Goal: Task Accomplishment & Management: Manage account settings

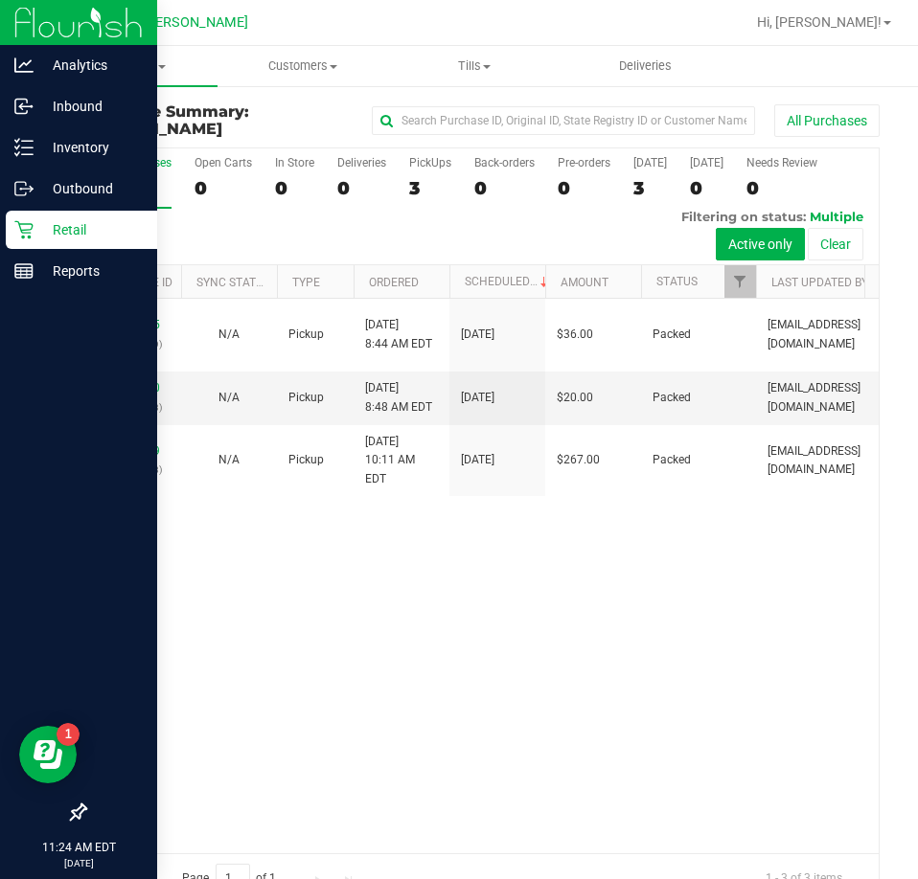
click at [20, 241] on div "Retail" at bounding box center [81, 230] width 151 height 38
click at [56, 246] on div "Retail" at bounding box center [81, 230] width 151 height 38
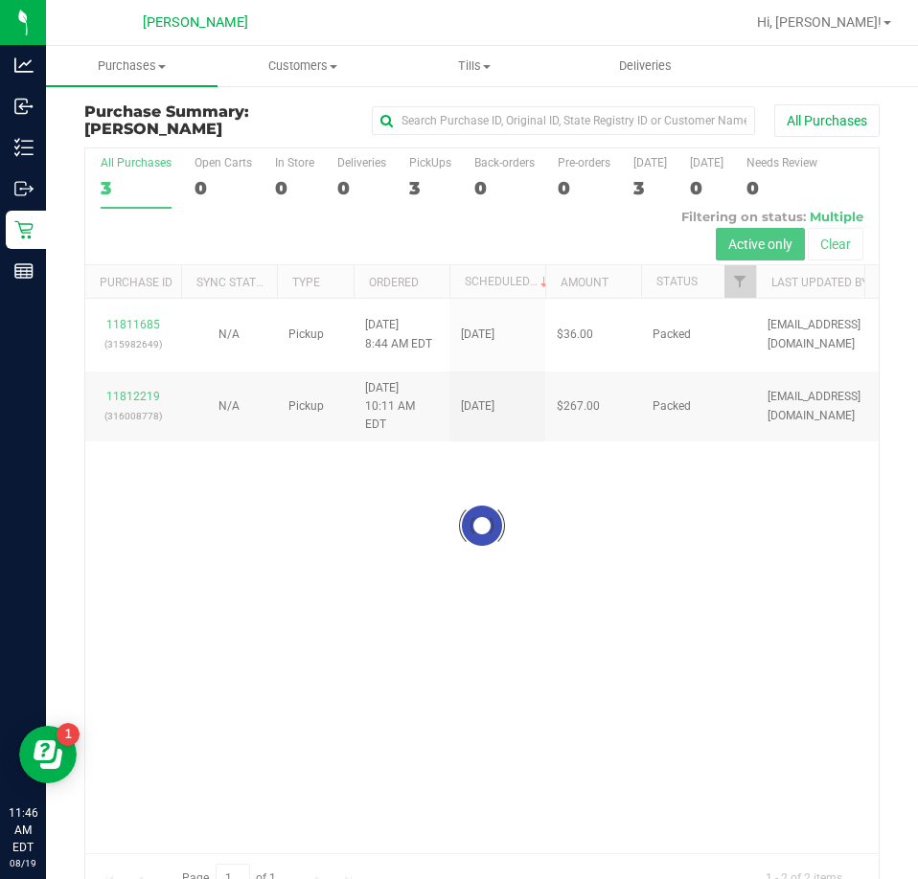
click at [497, 649] on div at bounding box center [481, 525] width 793 height 754
click at [151, 388] on div at bounding box center [481, 525] width 793 height 754
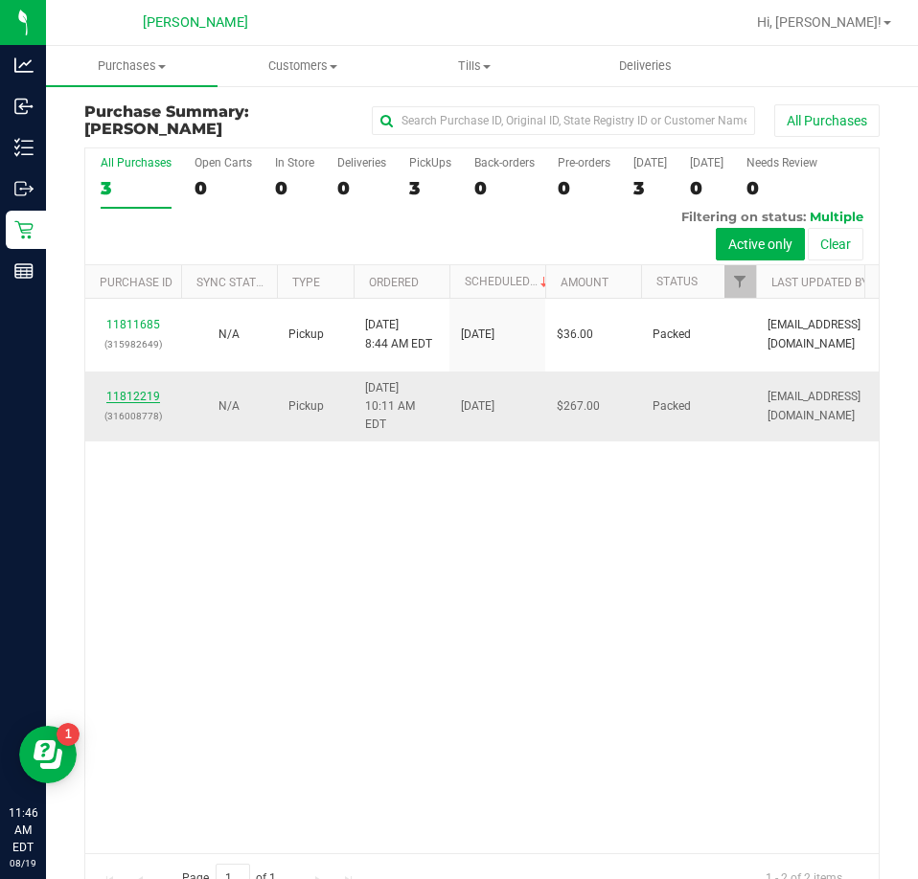
click at [132, 392] on link "11812219" at bounding box center [133, 396] width 54 height 13
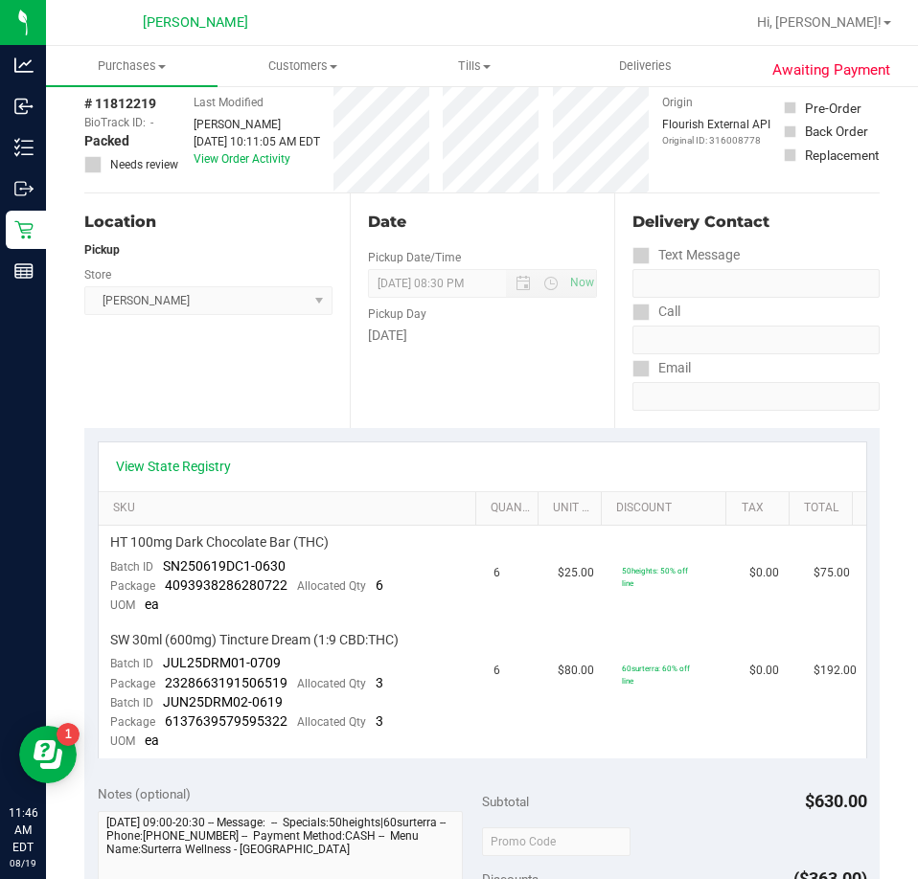
scroll to position [180, 0]
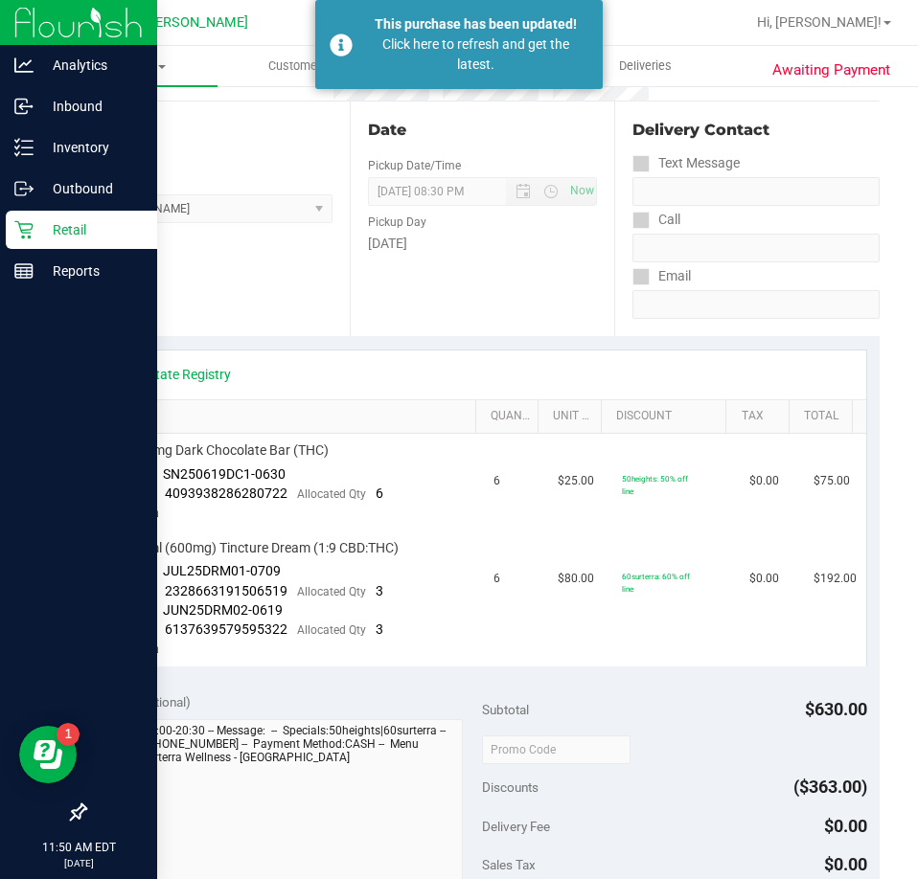
click at [28, 232] on icon at bounding box center [23, 229] width 19 height 19
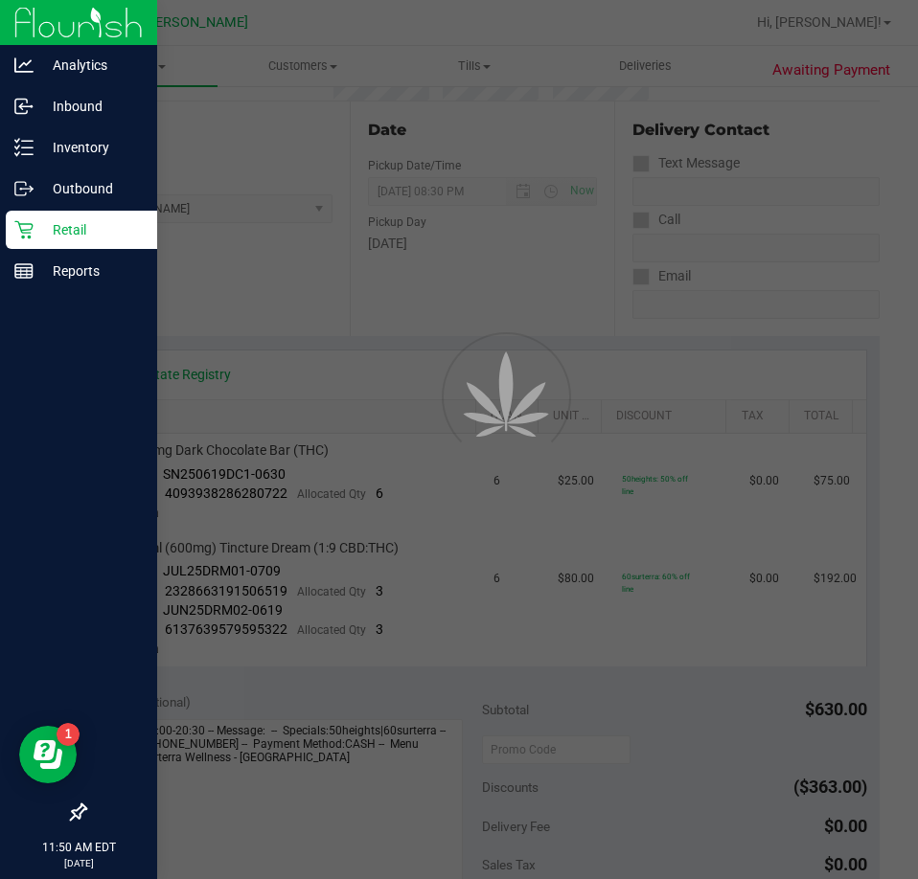
click at [18, 245] on div "Retail" at bounding box center [81, 230] width 151 height 38
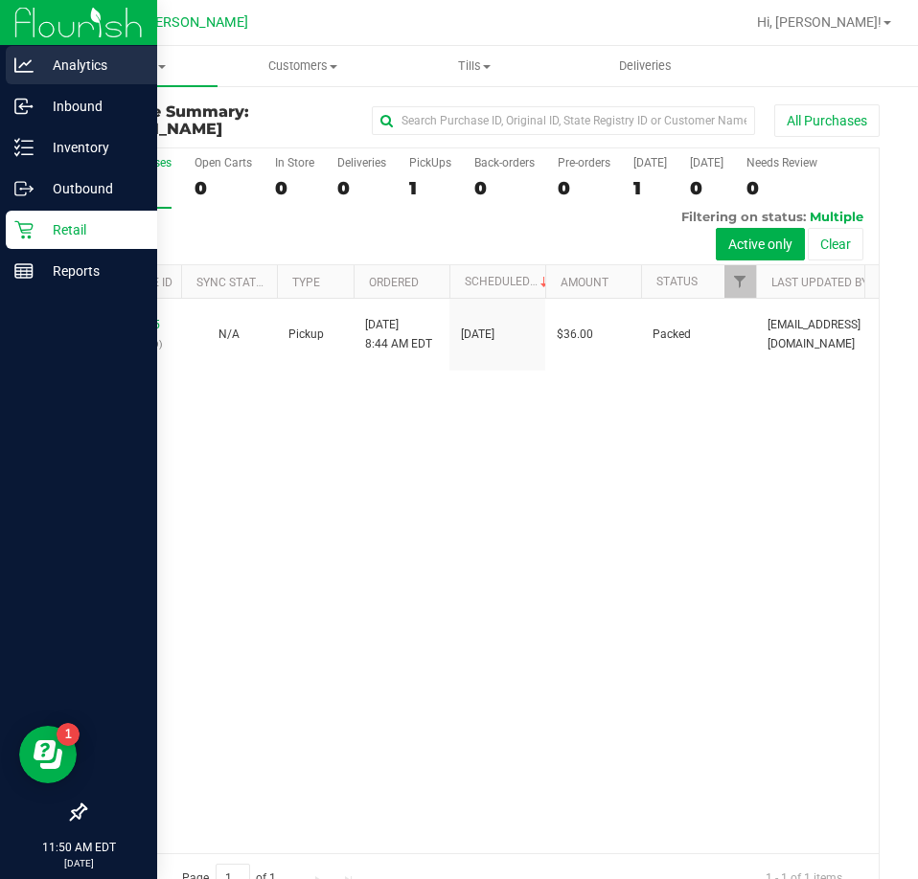
click at [48, 71] on p "Analytics" at bounding box center [91, 65] width 115 height 23
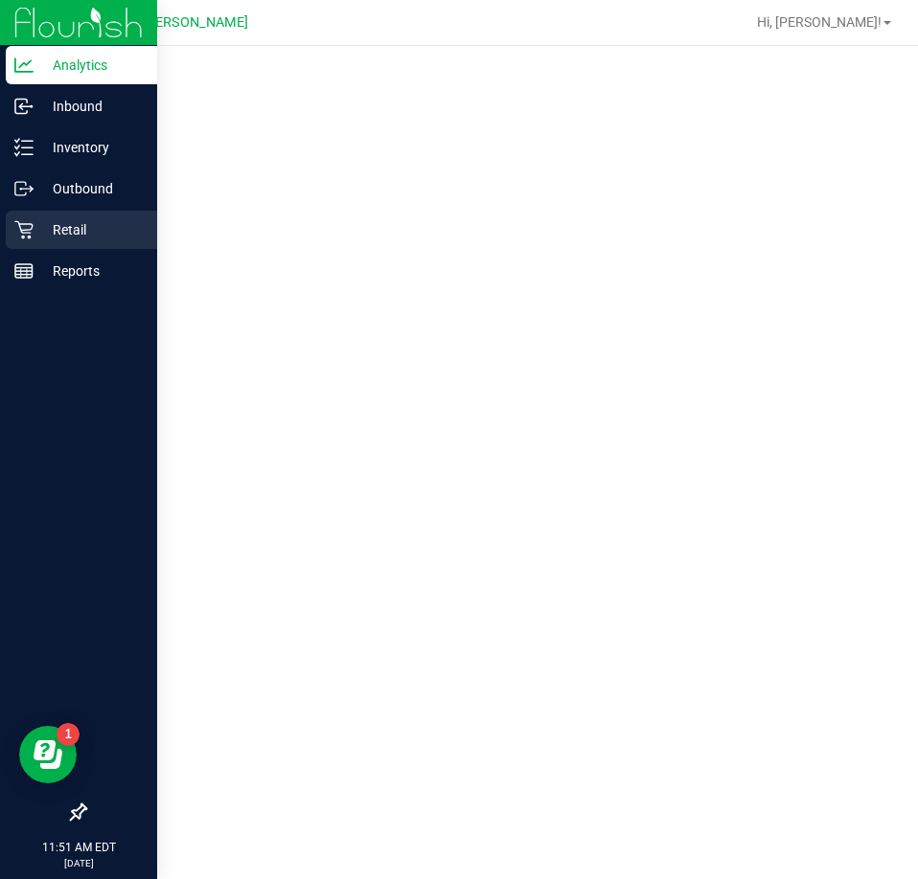
click at [36, 223] on p "Retail" at bounding box center [91, 229] width 115 height 23
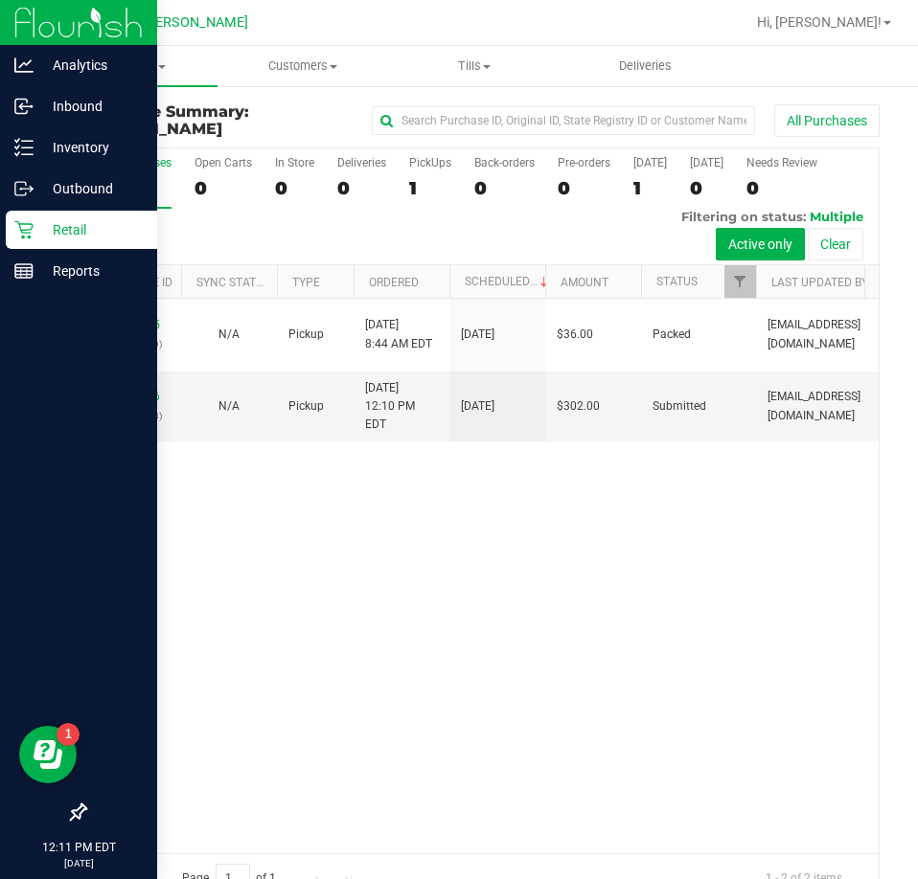
click at [305, 736] on div "11811685 (315982649) N/A Pickup [DATE] 8:44 AM EDT 8/19/2025 $36.00 Packed [EMA…" at bounding box center [481, 576] width 793 height 554
click at [156, 390] on link "11812946" at bounding box center [133, 396] width 54 height 13
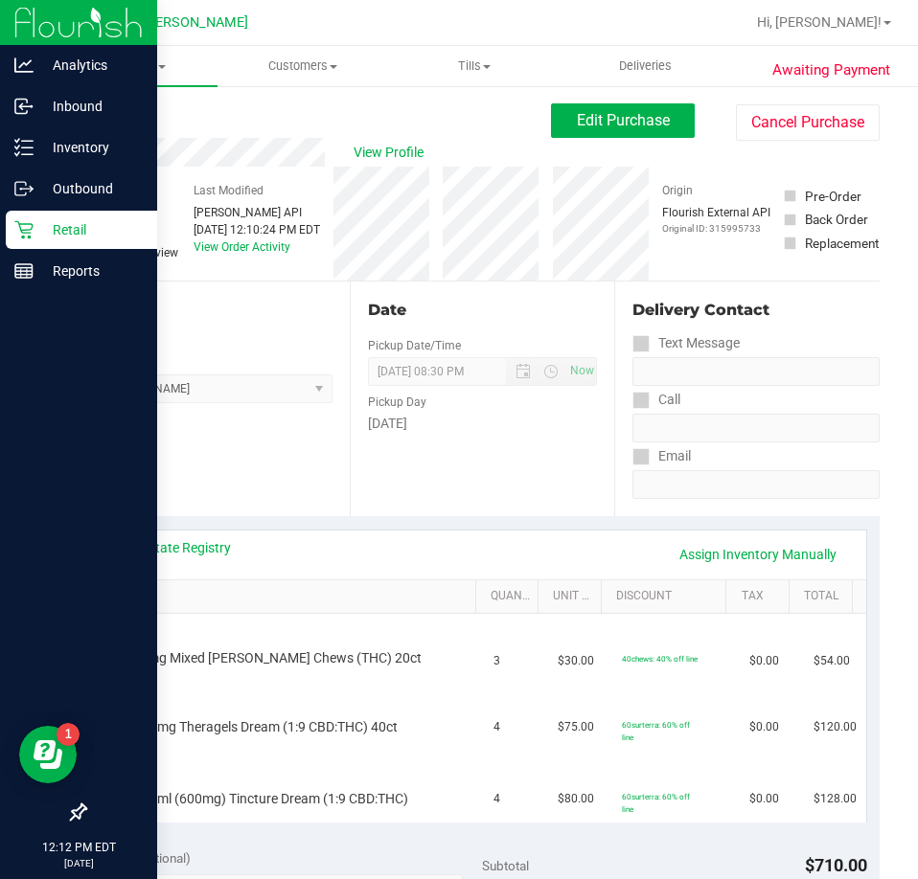
click at [422, 531] on div "View State Registry Assign Inventory Manually" at bounding box center [482, 555] width 767 height 49
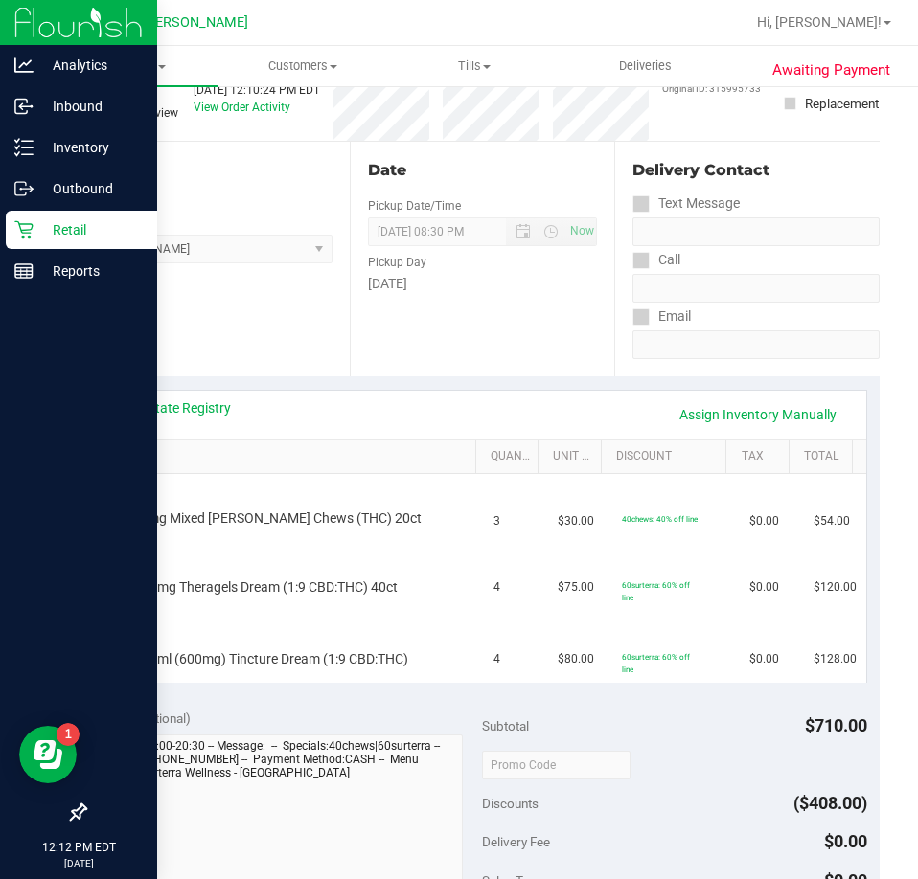
scroll to position [186, 0]
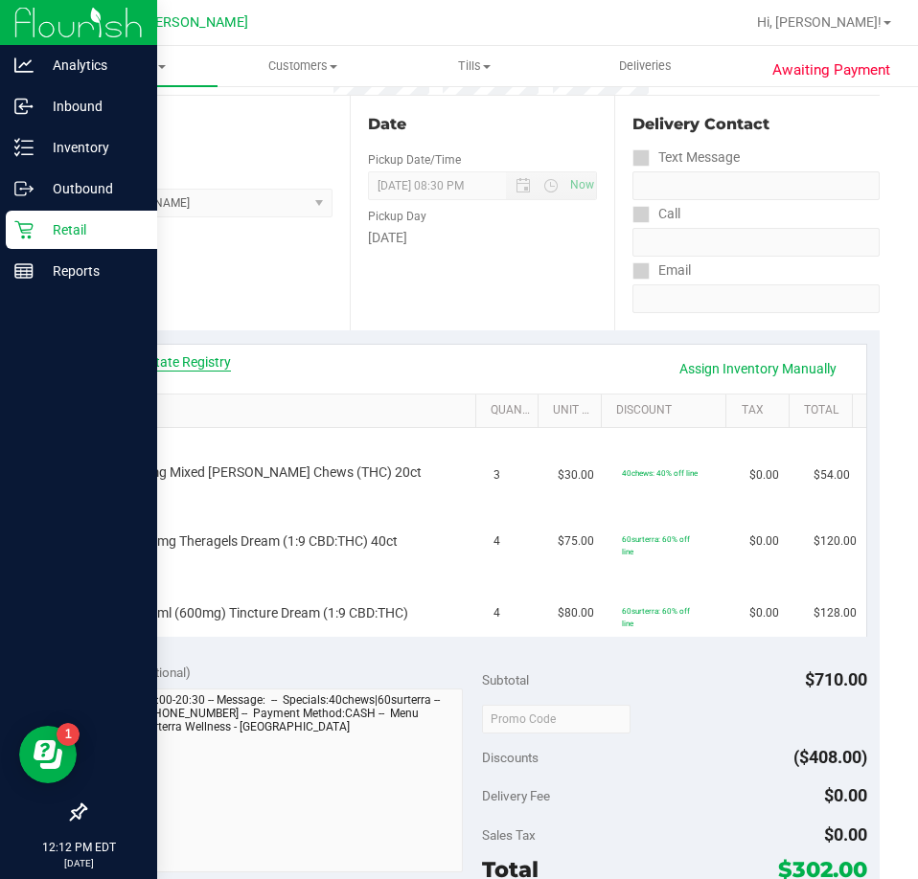
click at [199, 355] on link "View State Registry" at bounding box center [173, 361] width 115 height 19
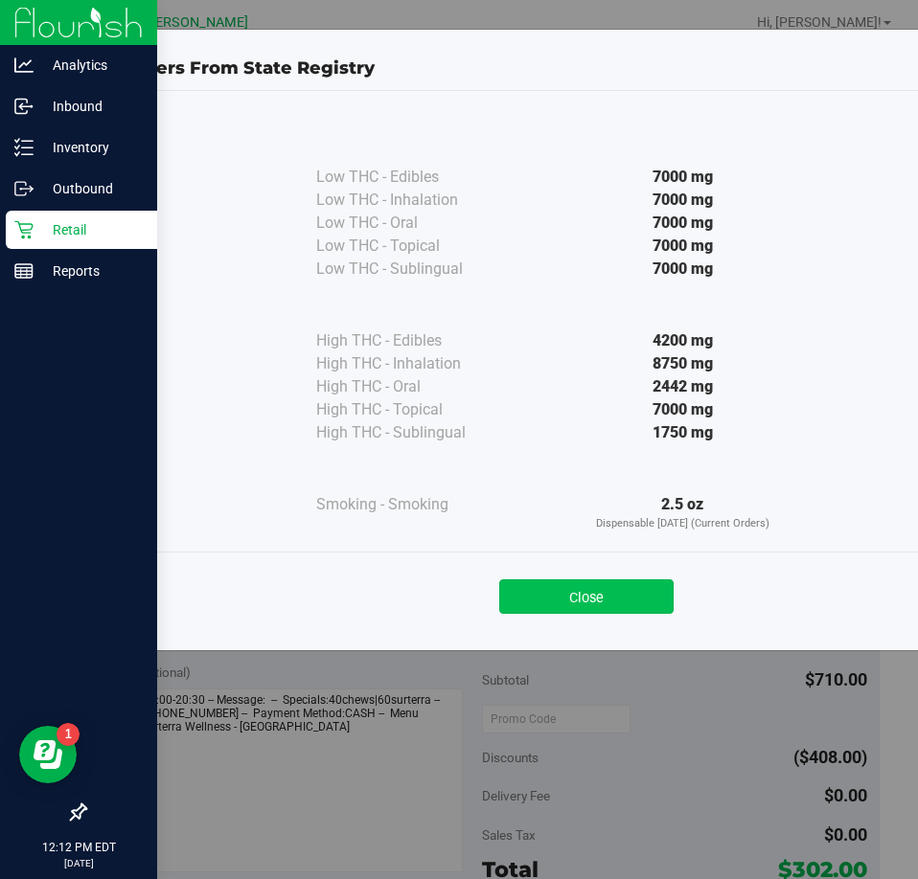
click at [583, 603] on button "Close" at bounding box center [586, 596] width 174 height 34
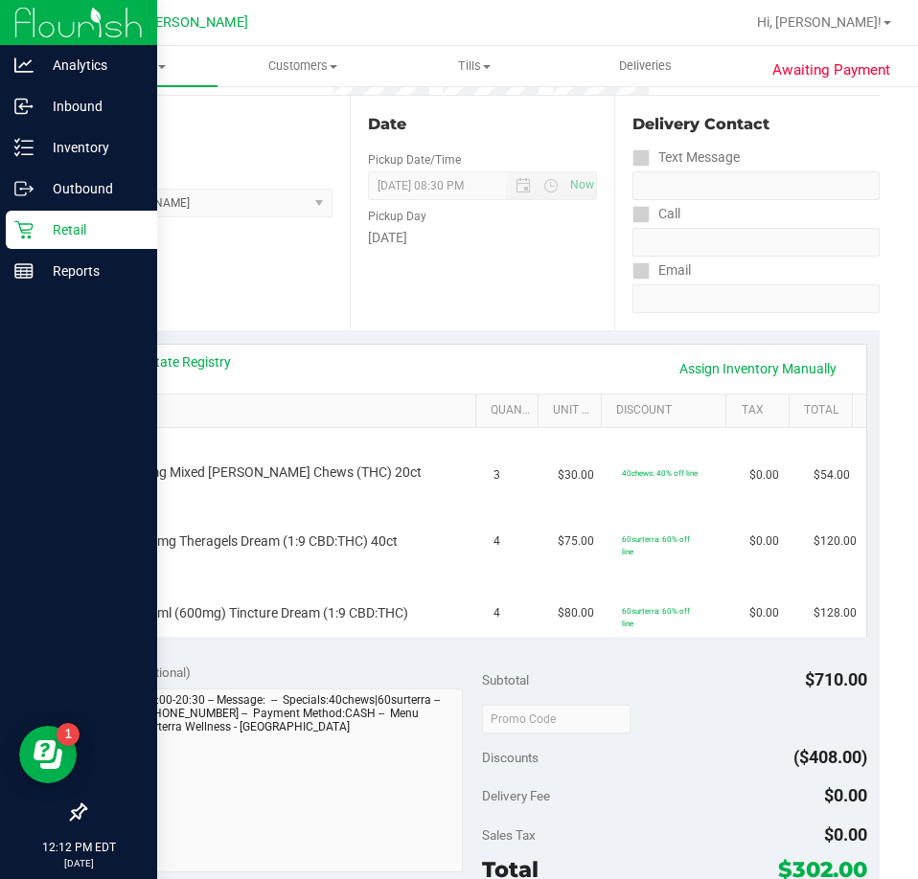
click at [215, 397] on th "SKU" at bounding box center [287, 412] width 376 height 34
click at [193, 365] on link "View State Registry" at bounding box center [173, 361] width 115 height 19
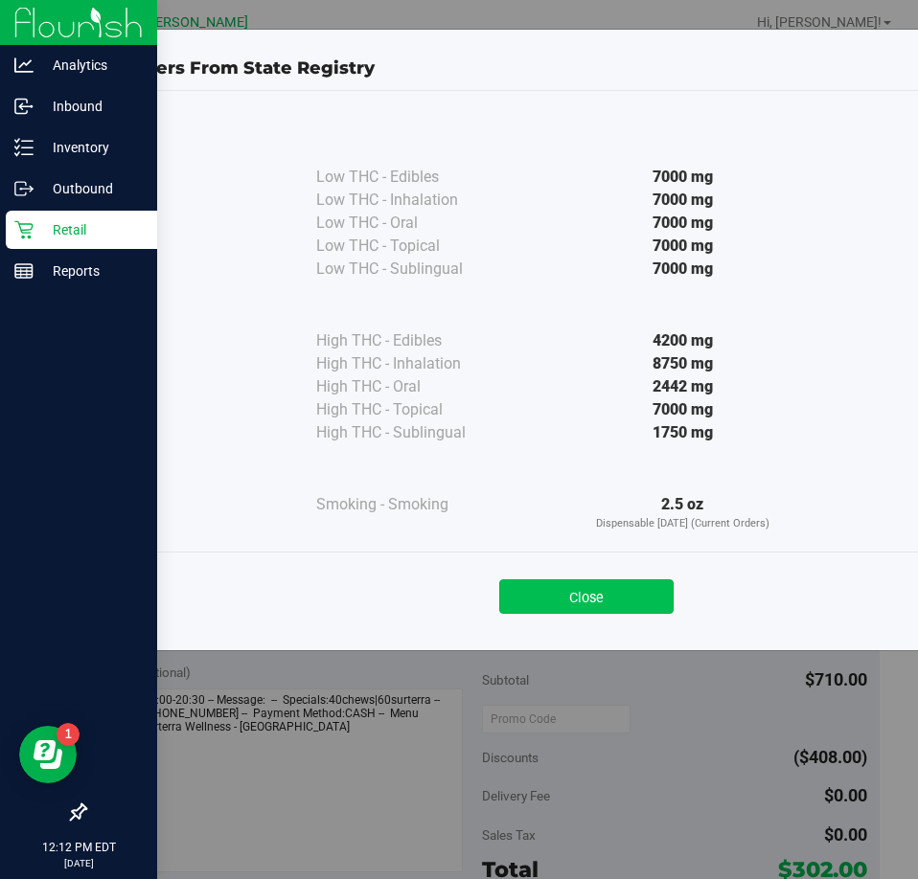
click at [576, 585] on button "Close" at bounding box center [586, 596] width 174 height 34
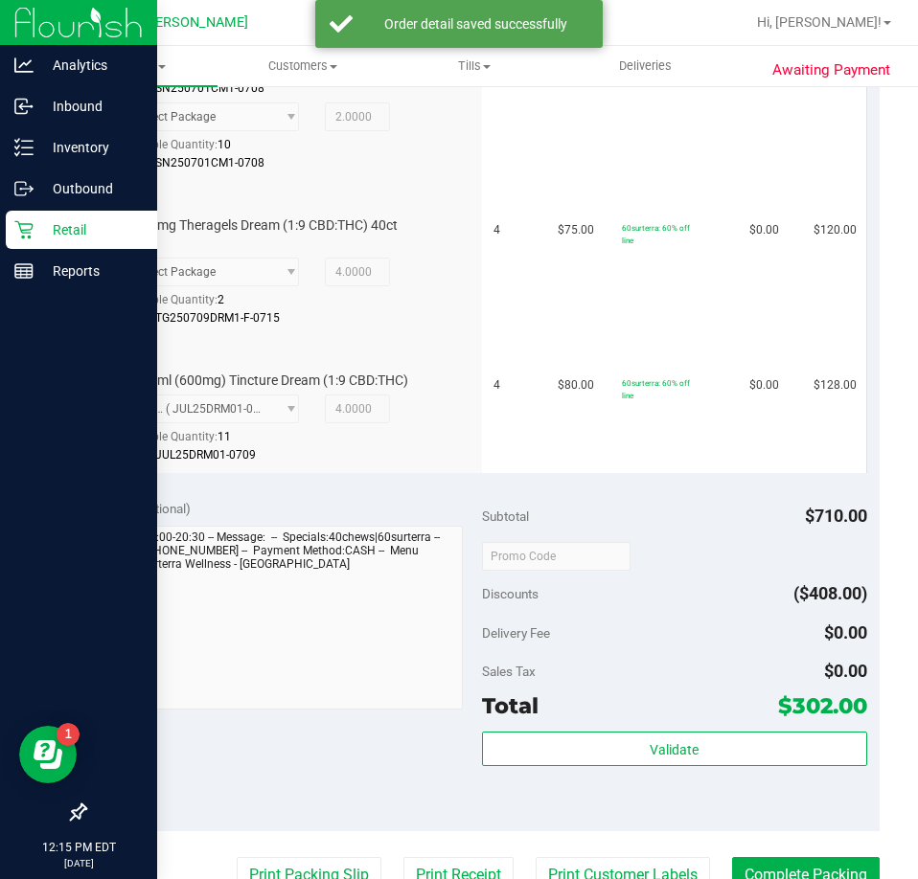
scroll to position [649, 0]
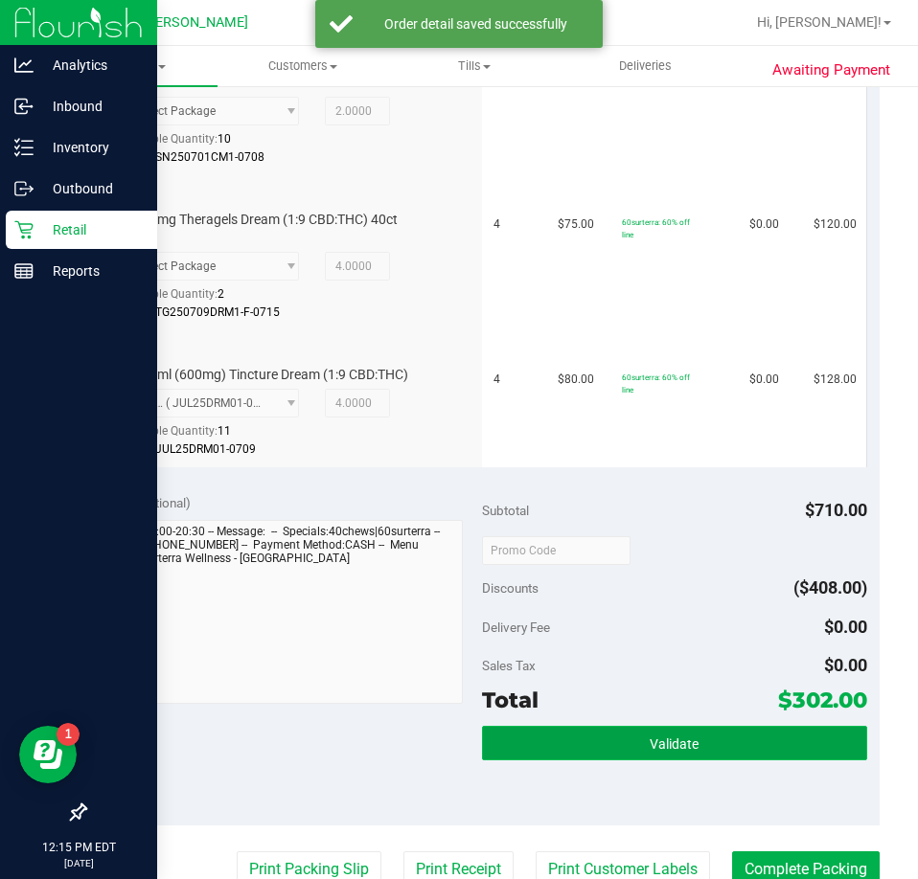
click at [737, 760] on button "Validate" at bounding box center [674, 743] width 385 height 34
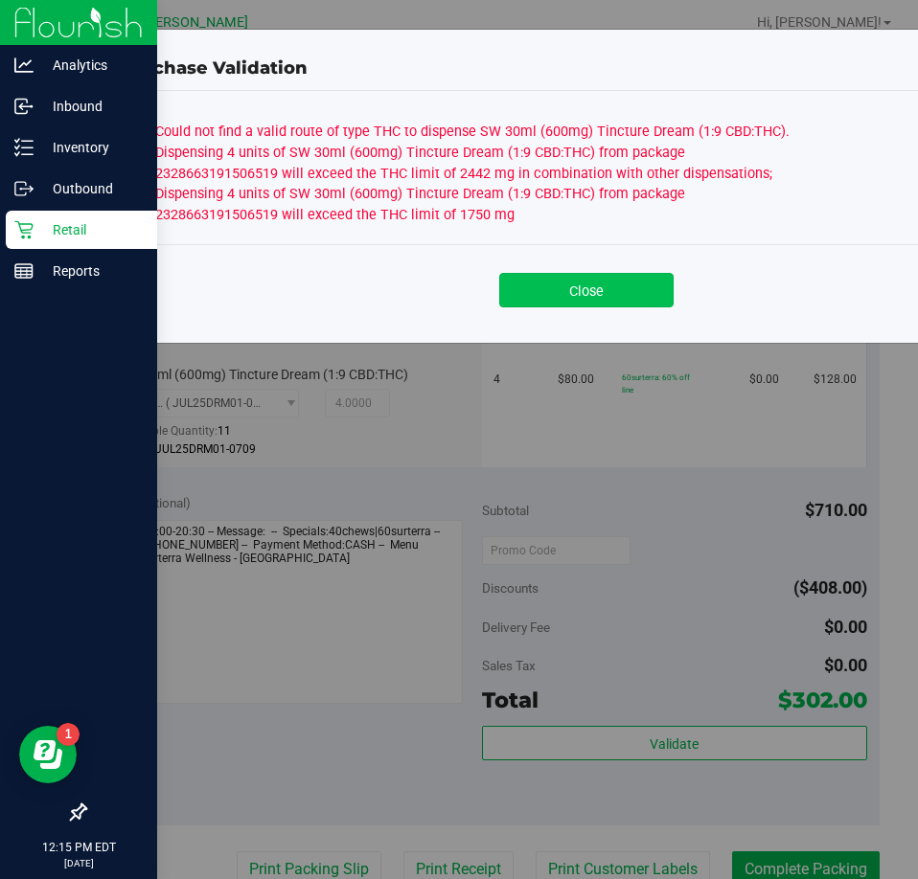
click at [603, 274] on button "Close" at bounding box center [586, 290] width 174 height 34
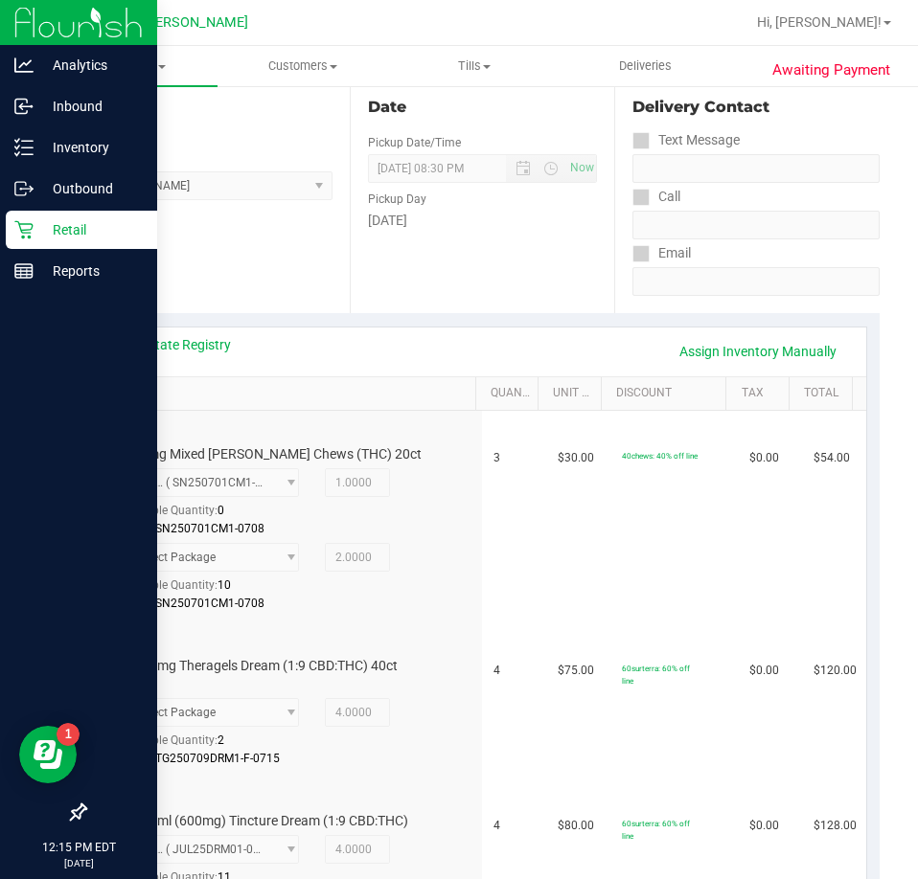
scroll to position [205, 0]
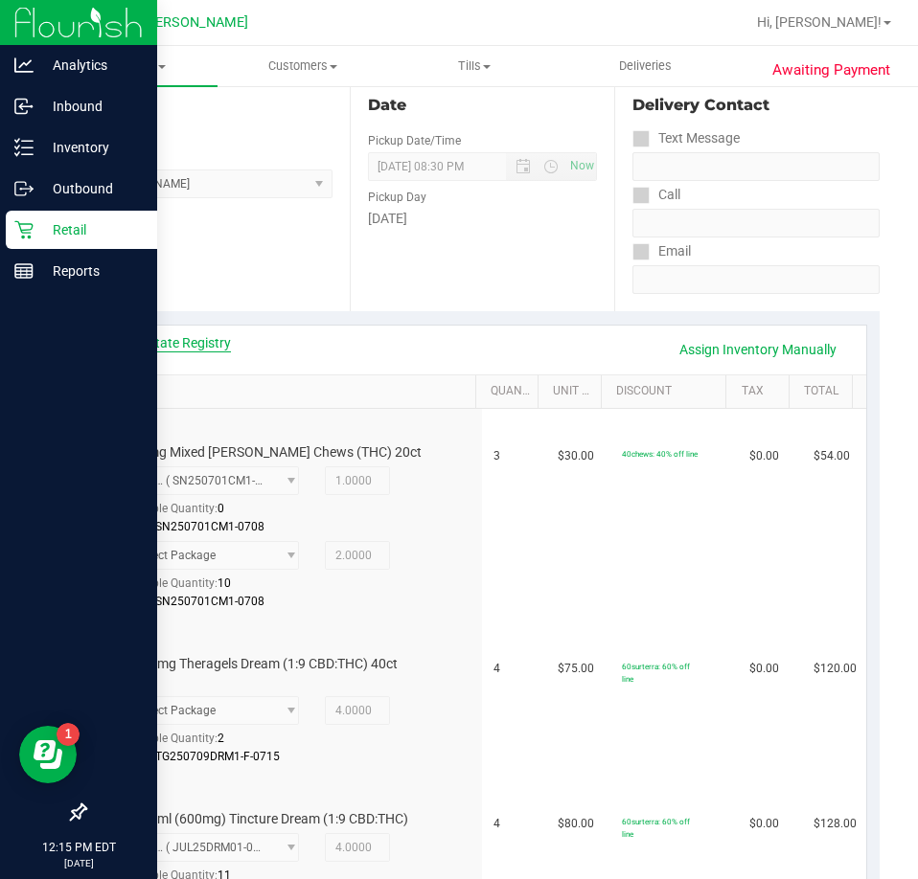
click at [184, 346] on link "View State Registry" at bounding box center [173, 342] width 115 height 19
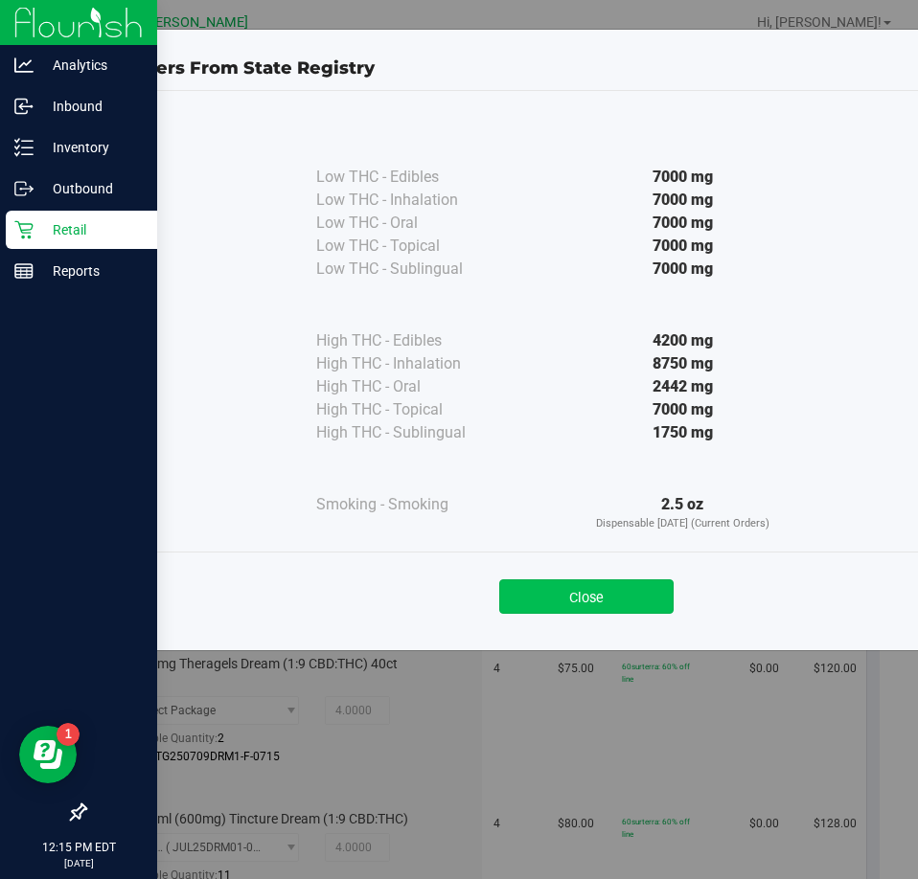
click at [625, 597] on button "Close" at bounding box center [586, 596] width 174 height 34
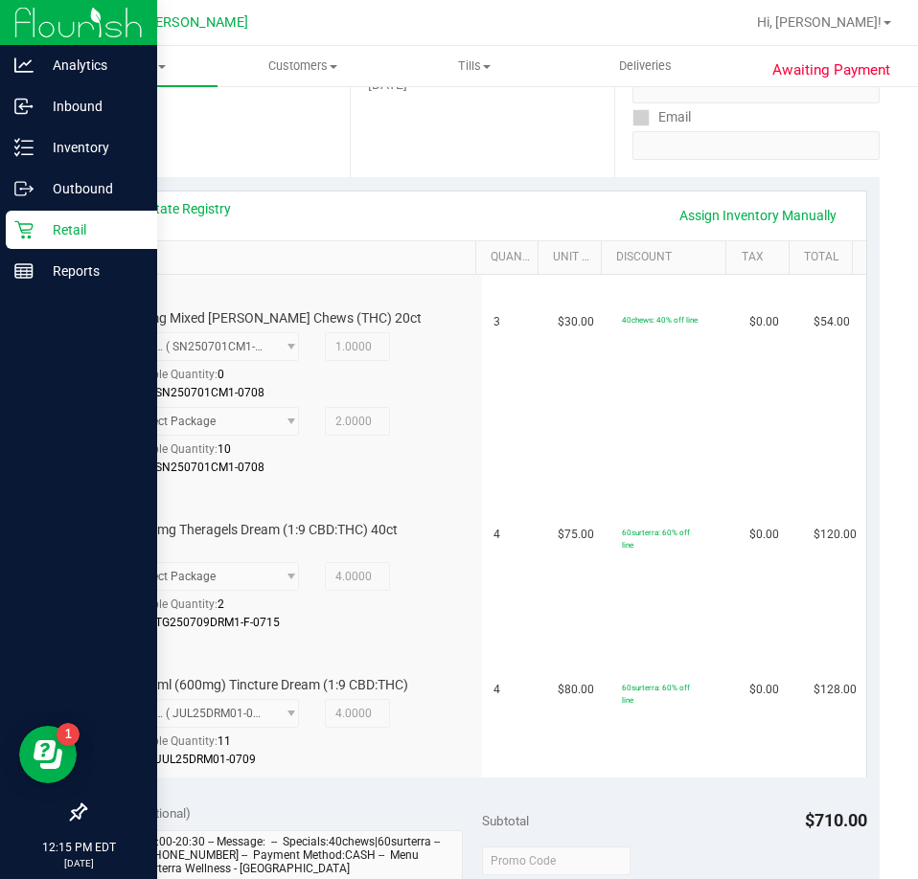
scroll to position [373, 0]
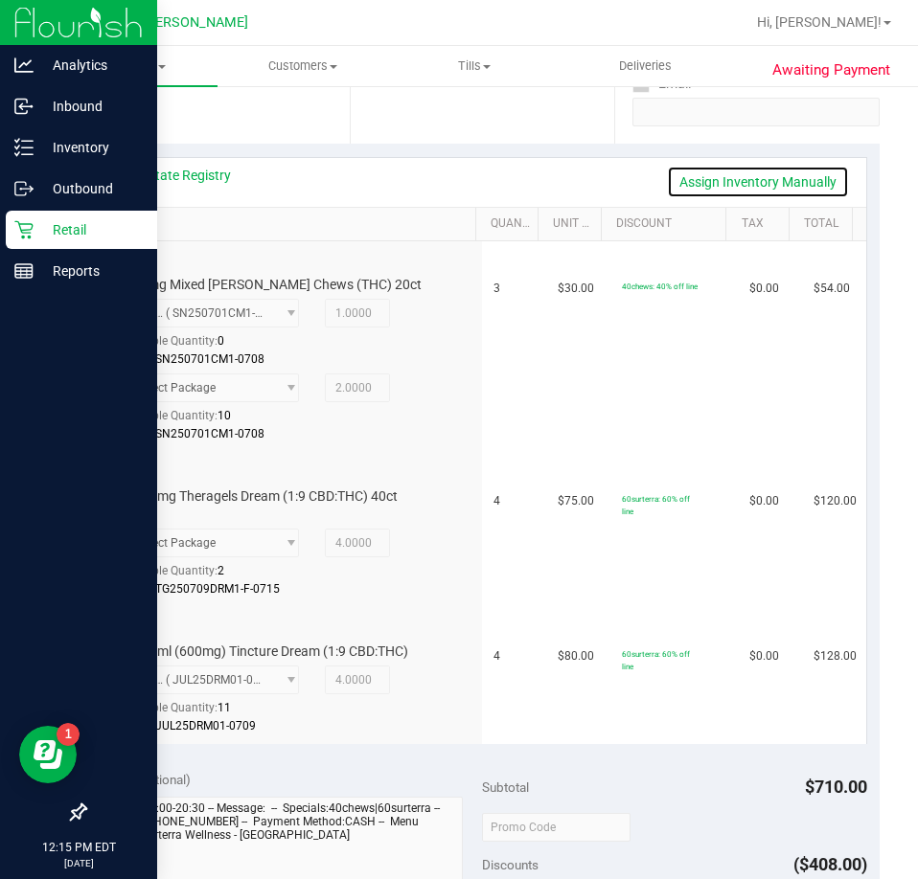
click at [723, 183] on link "Assign Inventory Manually" at bounding box center [758, 182] width 182 height 33
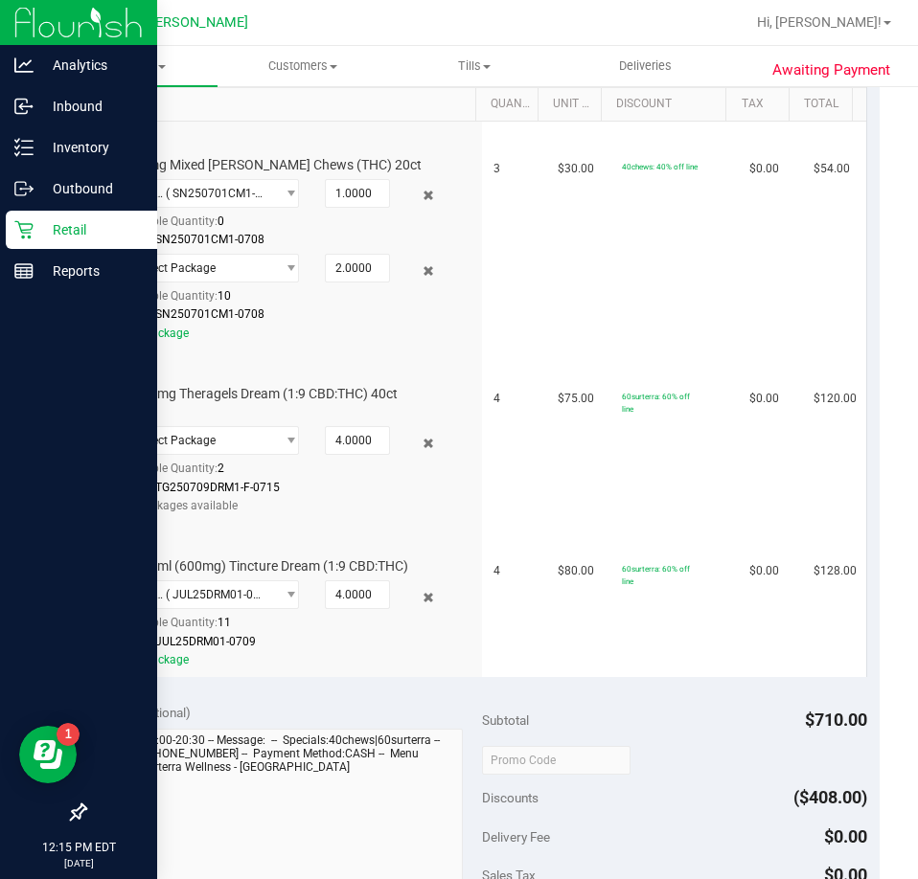
scroll to position [530, 0]
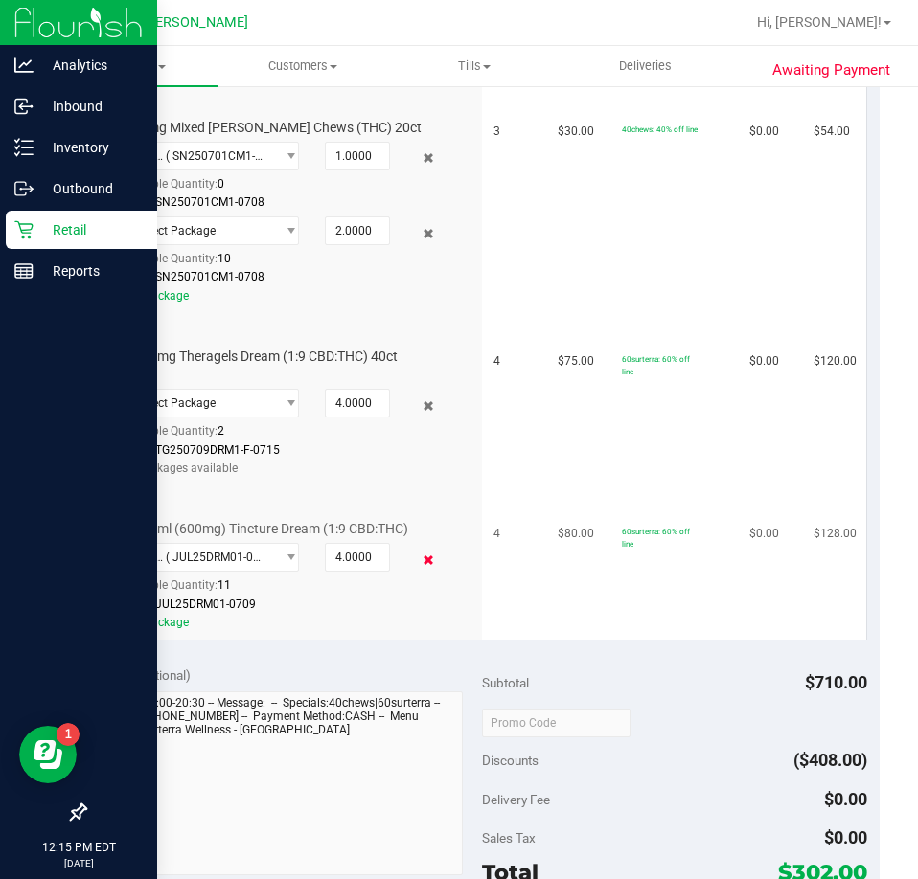
click at [419, 565] on icon at bounding box center [429, 560] width 20 height 22
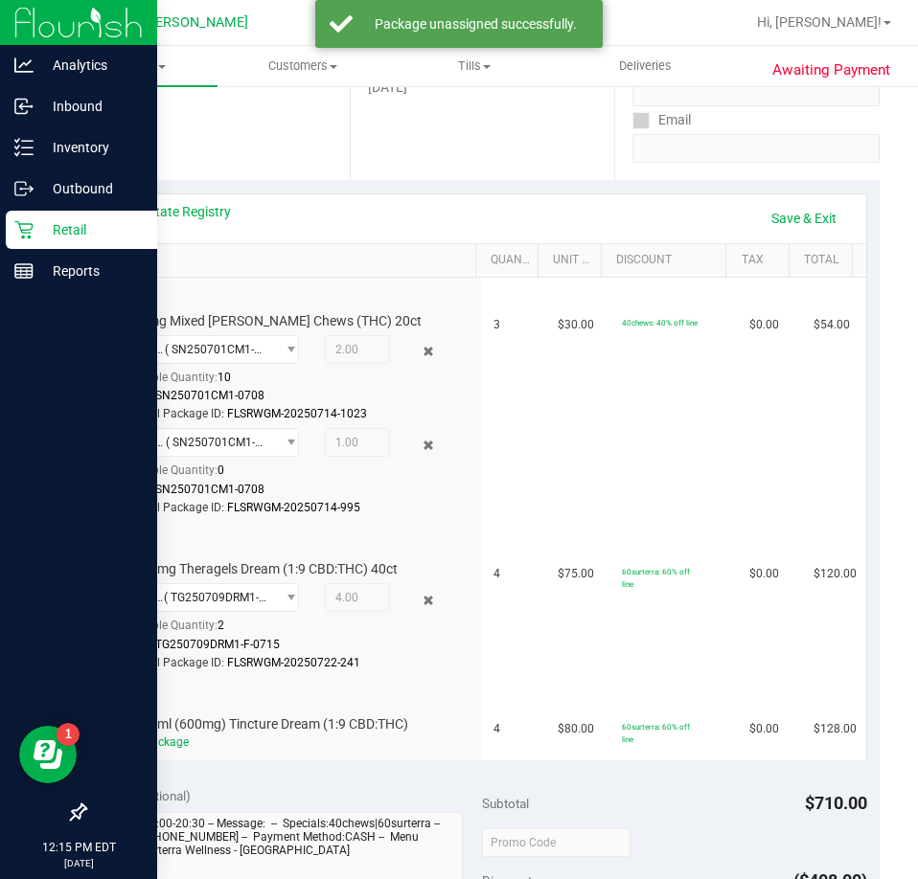
scroll to position [337, 0]
click at [783, 219] on link "Save & Exit" at bounding box center [804, 217] width 90 height 33
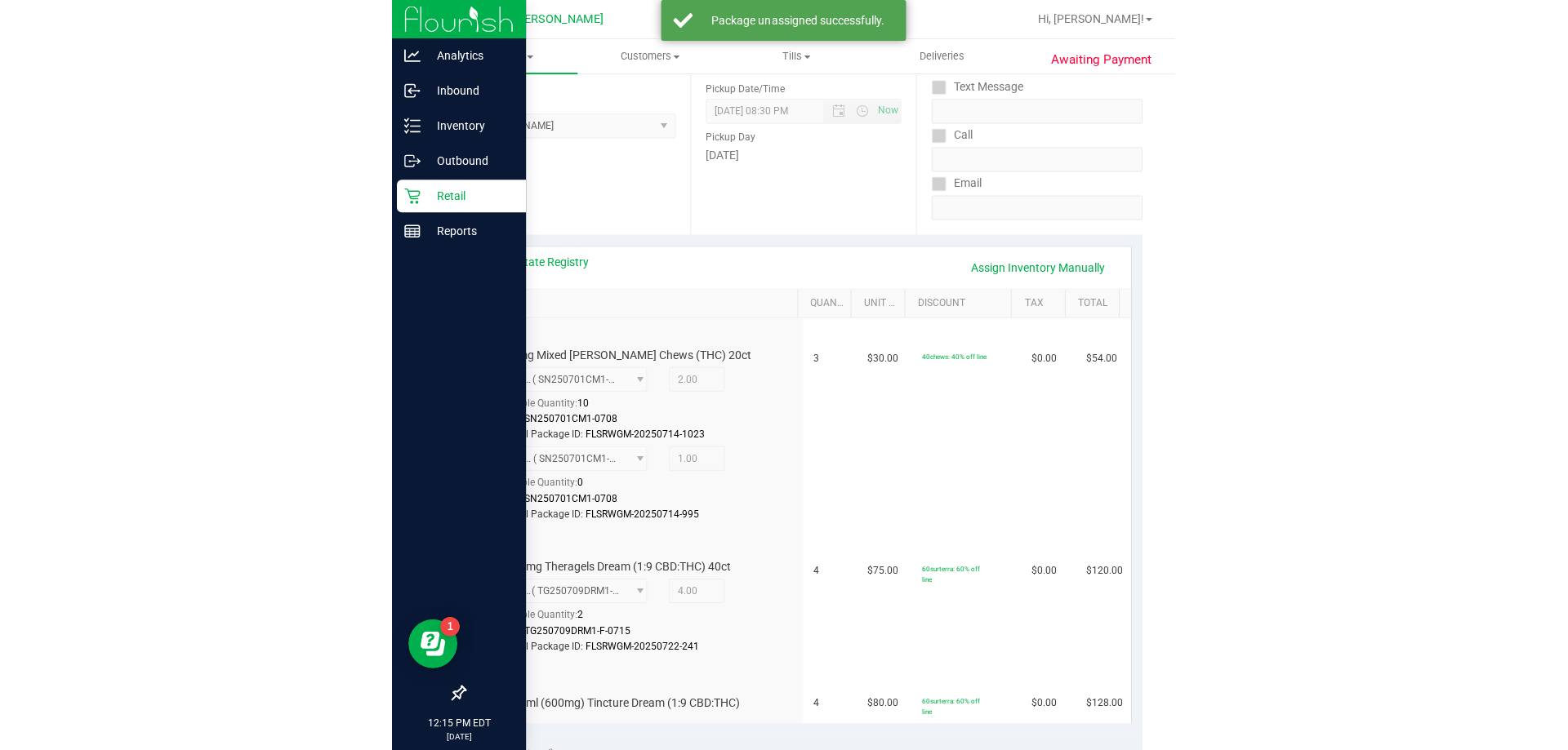
scroll to position [0, 0]
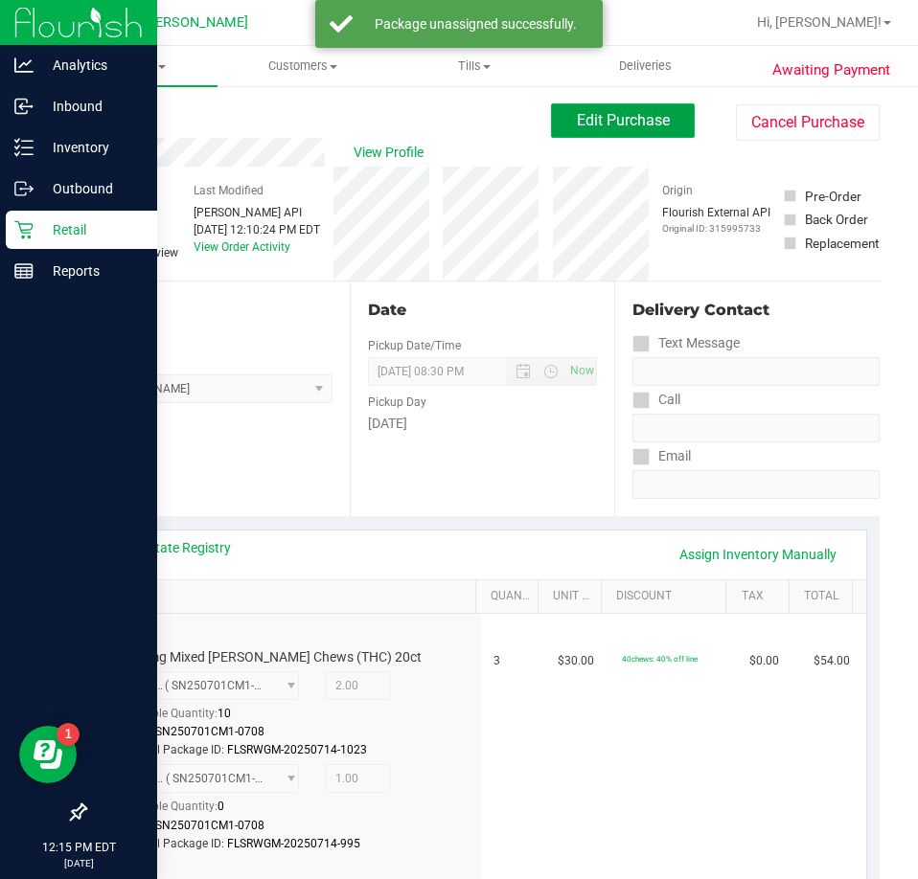
click at [624, 122] on span "Edit Purchase" at bounding box center [623, 120] width 93 height 18
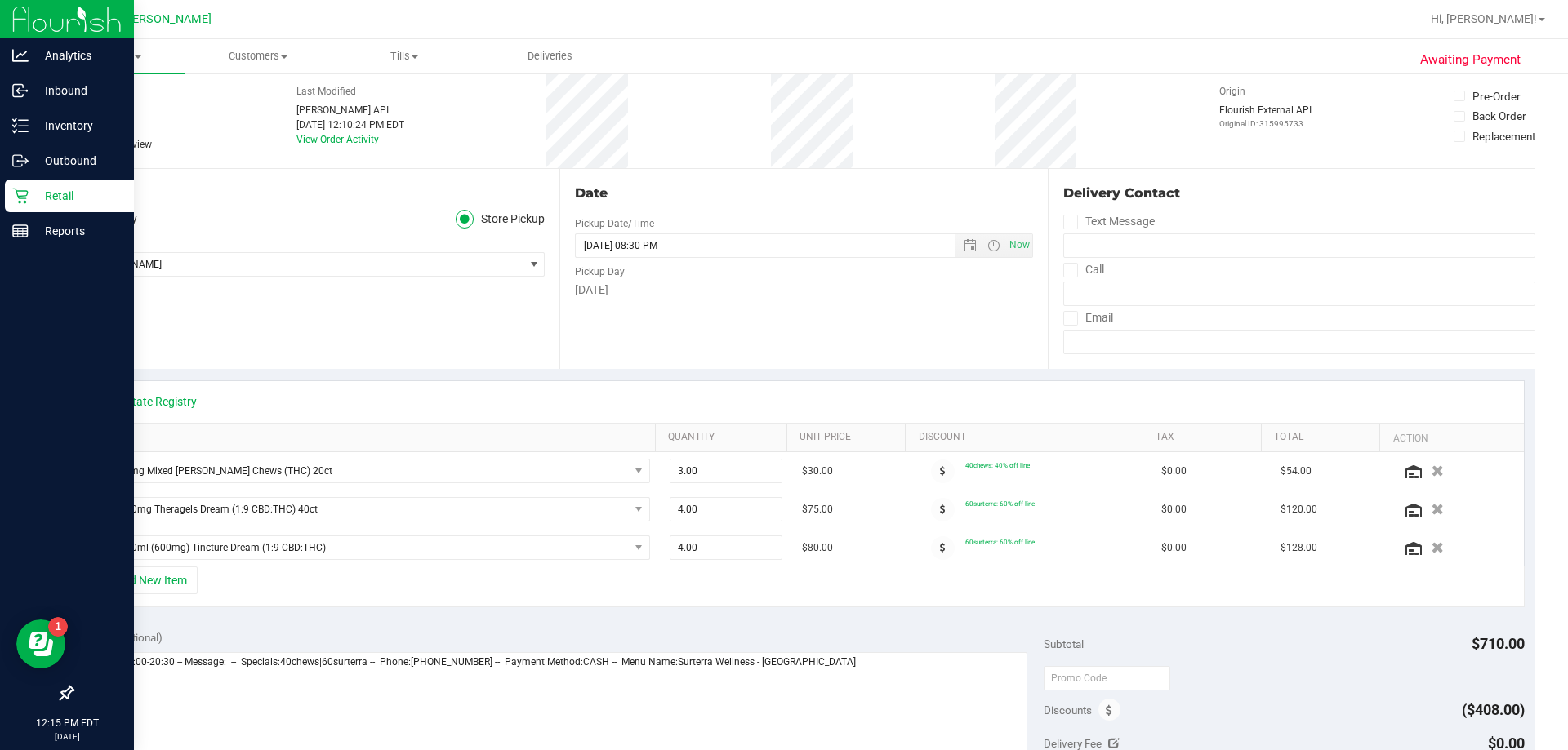
scroll to position [101, 0]
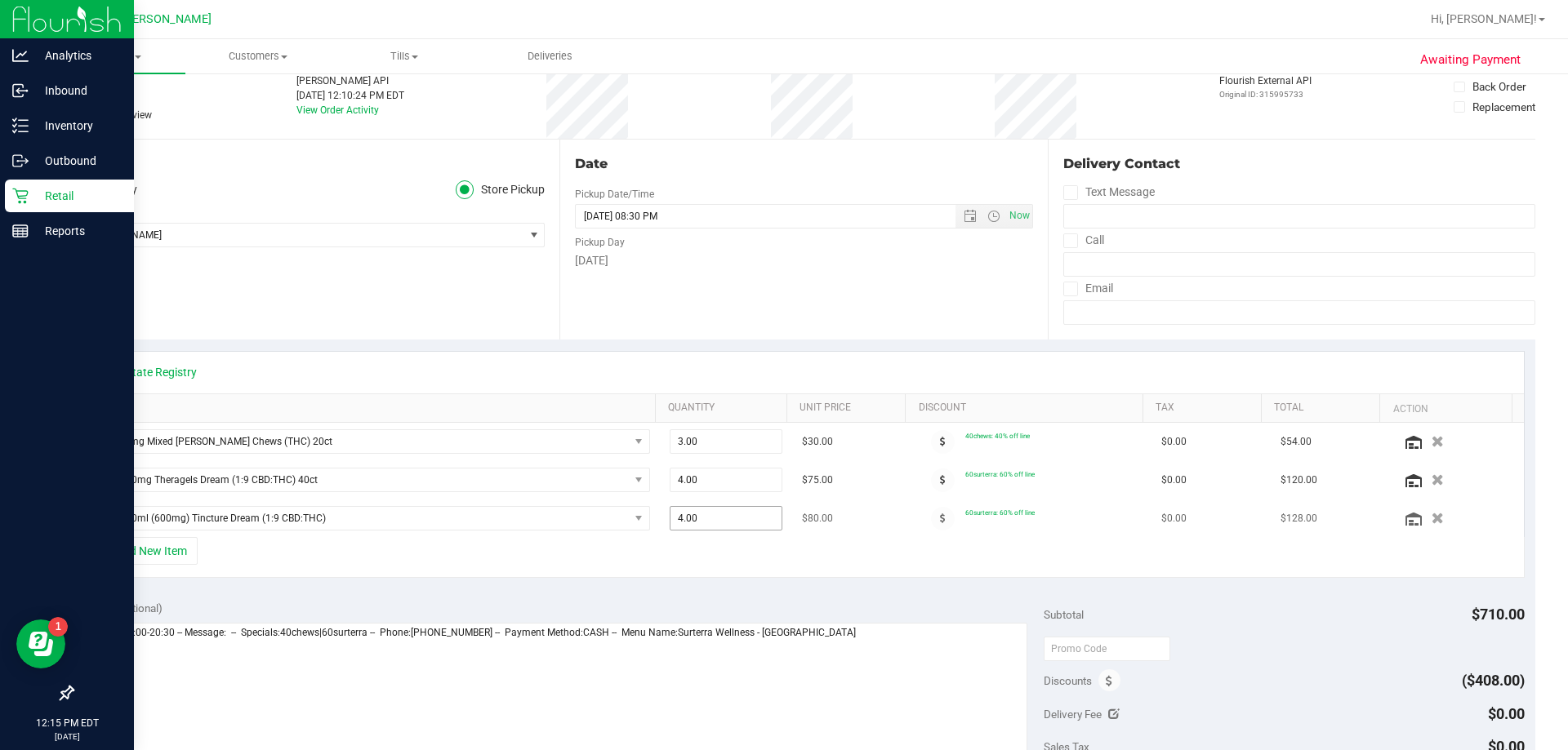
click at [695, 520] on input "4.00" at bounding box center [726, 518] width 112 height 23
type input "3"
click at [755, 586] on div "View State Registry SKU Quantity Unit Price Discount Tax Total Action HT 5mg Mi…" at bounding box center [803, 464] width 1463 height 250
type input "3.00"
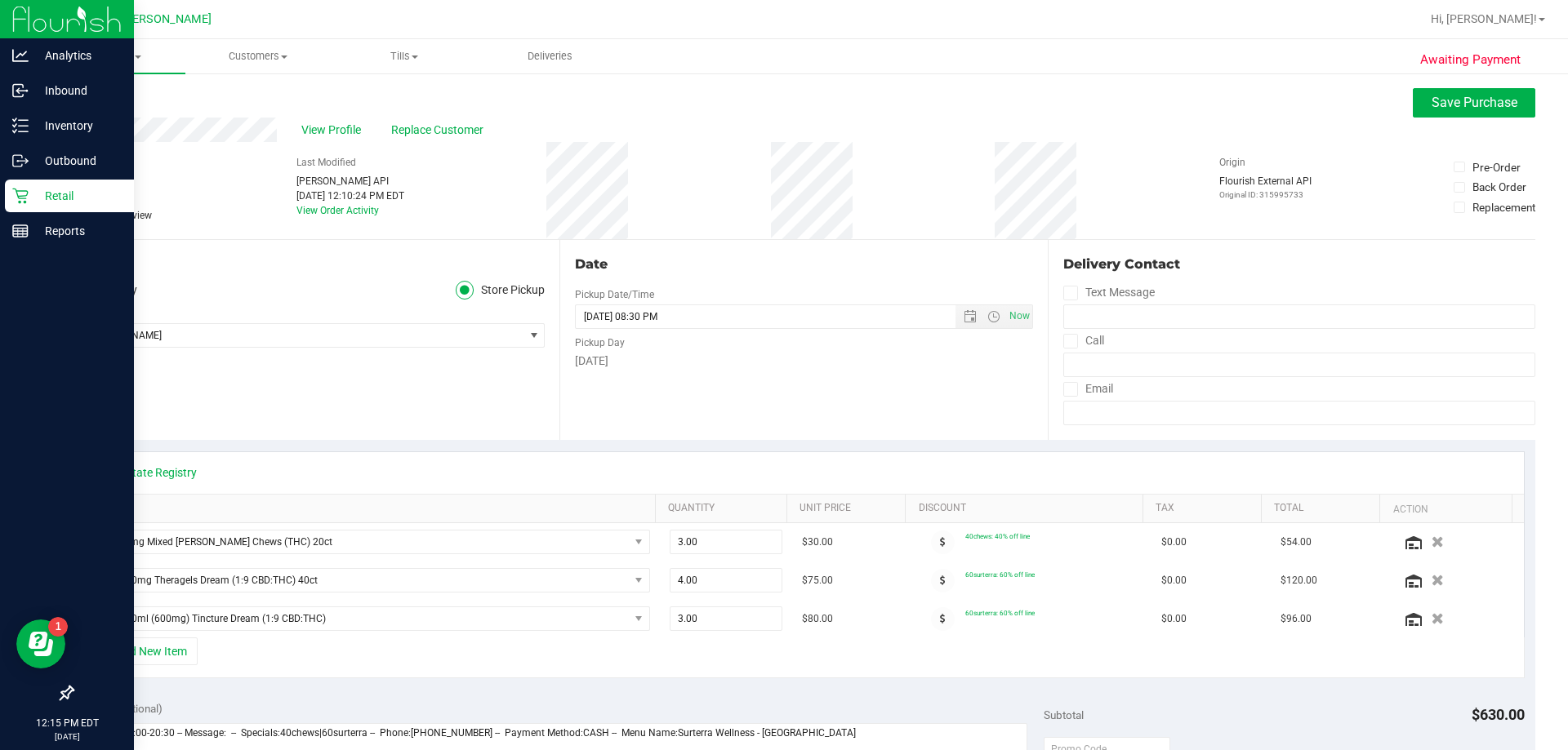
scroll to position [1, 0]
click at [782, 108] on span "Save Purchase" at bounding box center [1474, 101] width 86 height 15
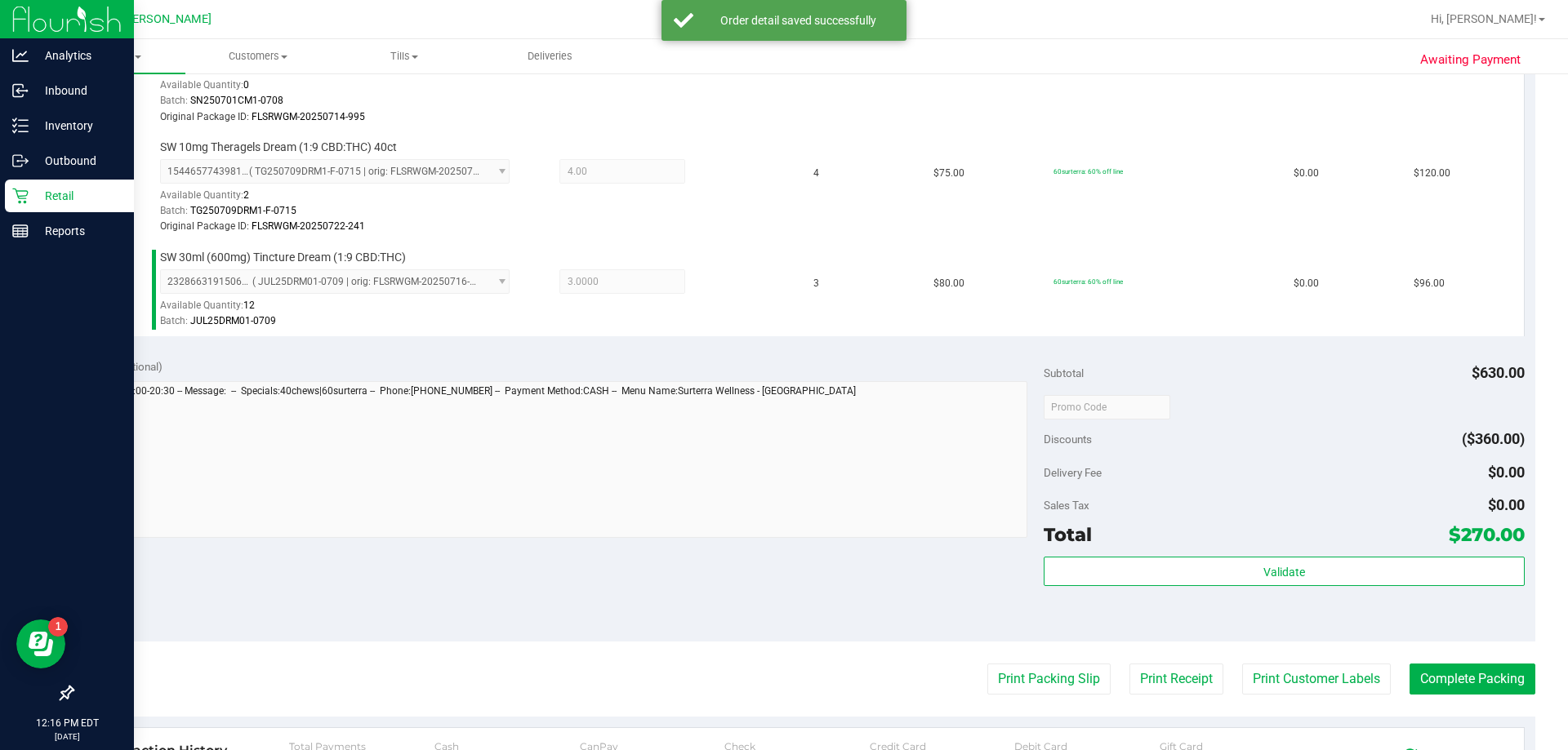
scroll to position [590, 0]
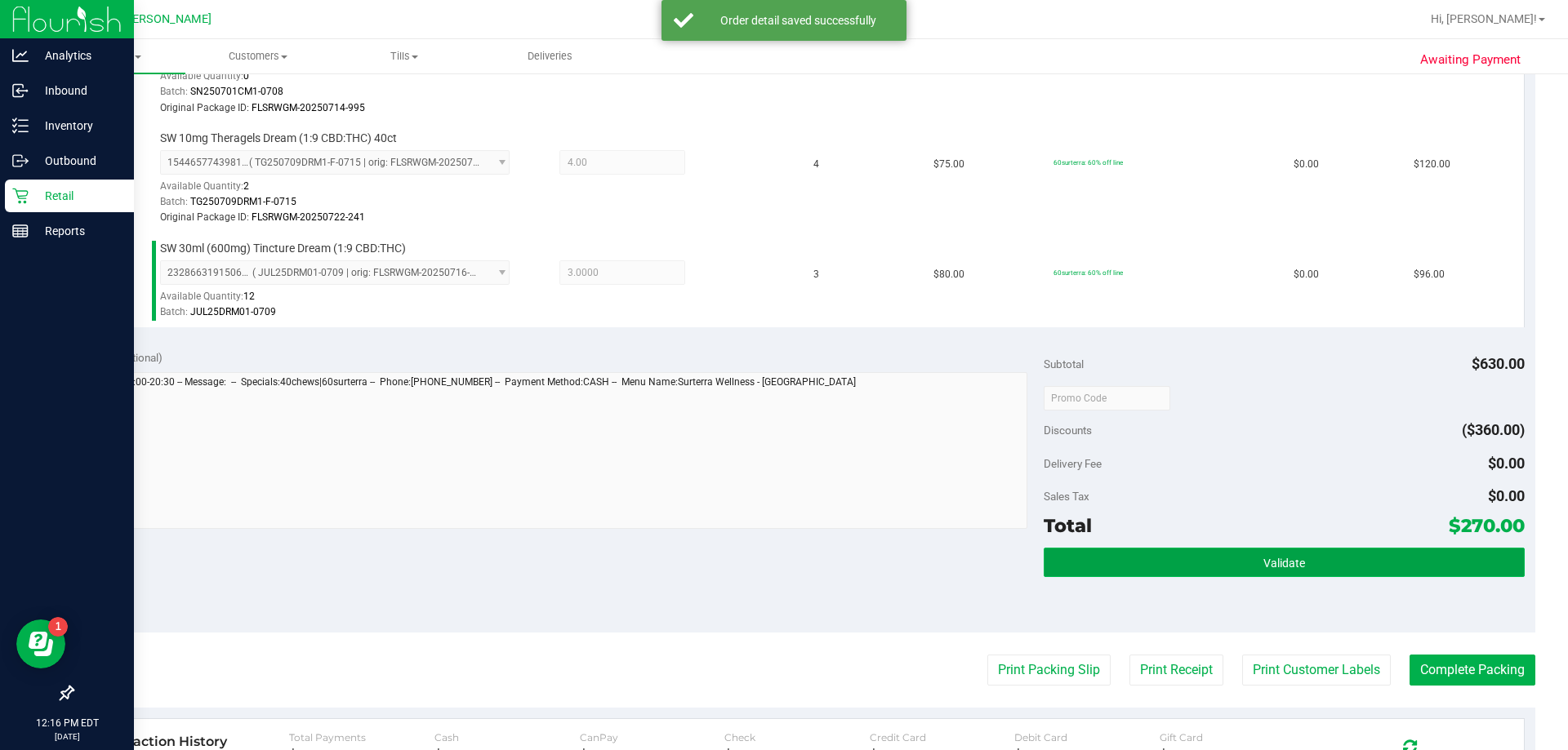
click at [782, 557] on button "Validate" at bounding box center [1283, 562] width 480 height 29
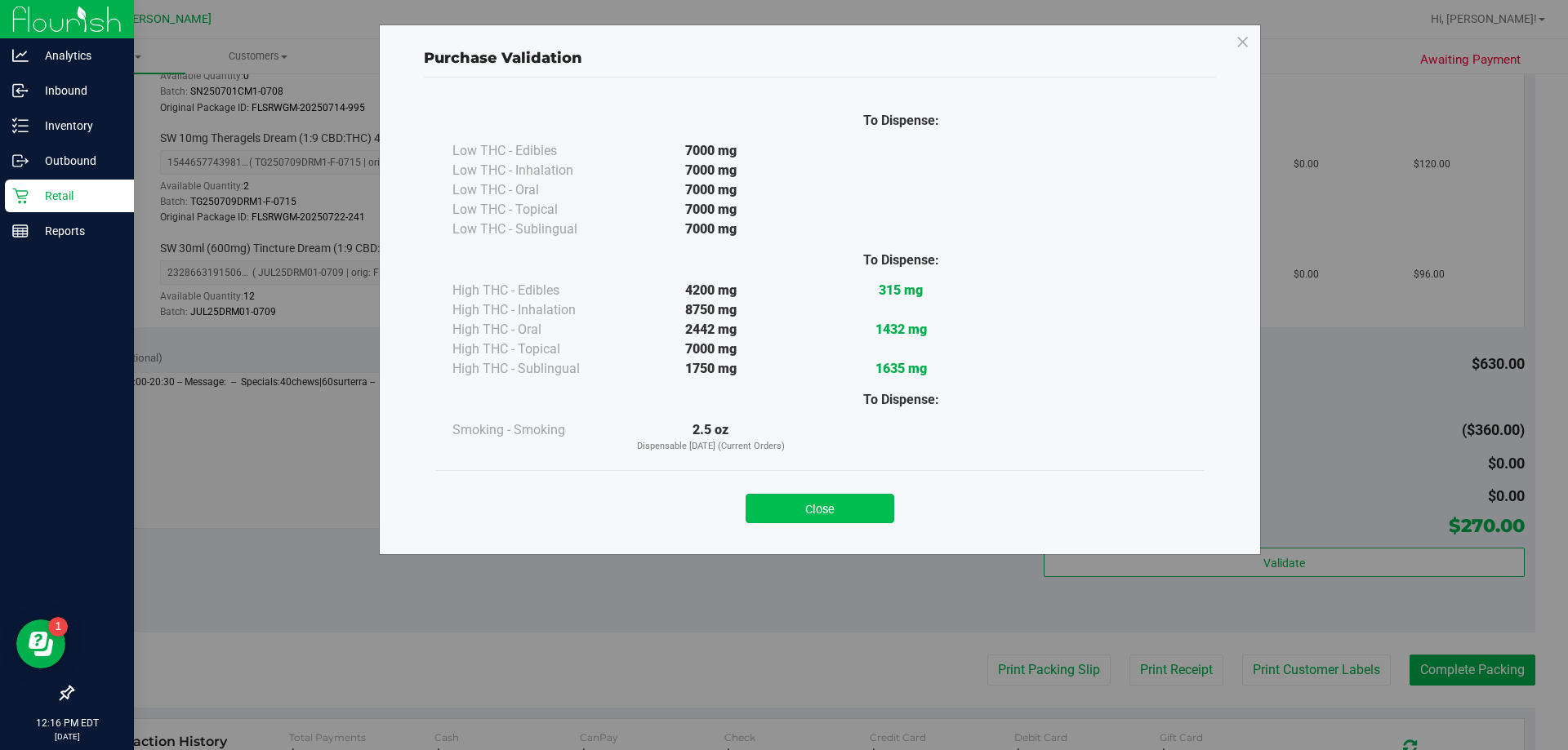
click at [782, 511] on button "Close" at bounding box center [819, 508] width 148 height 29
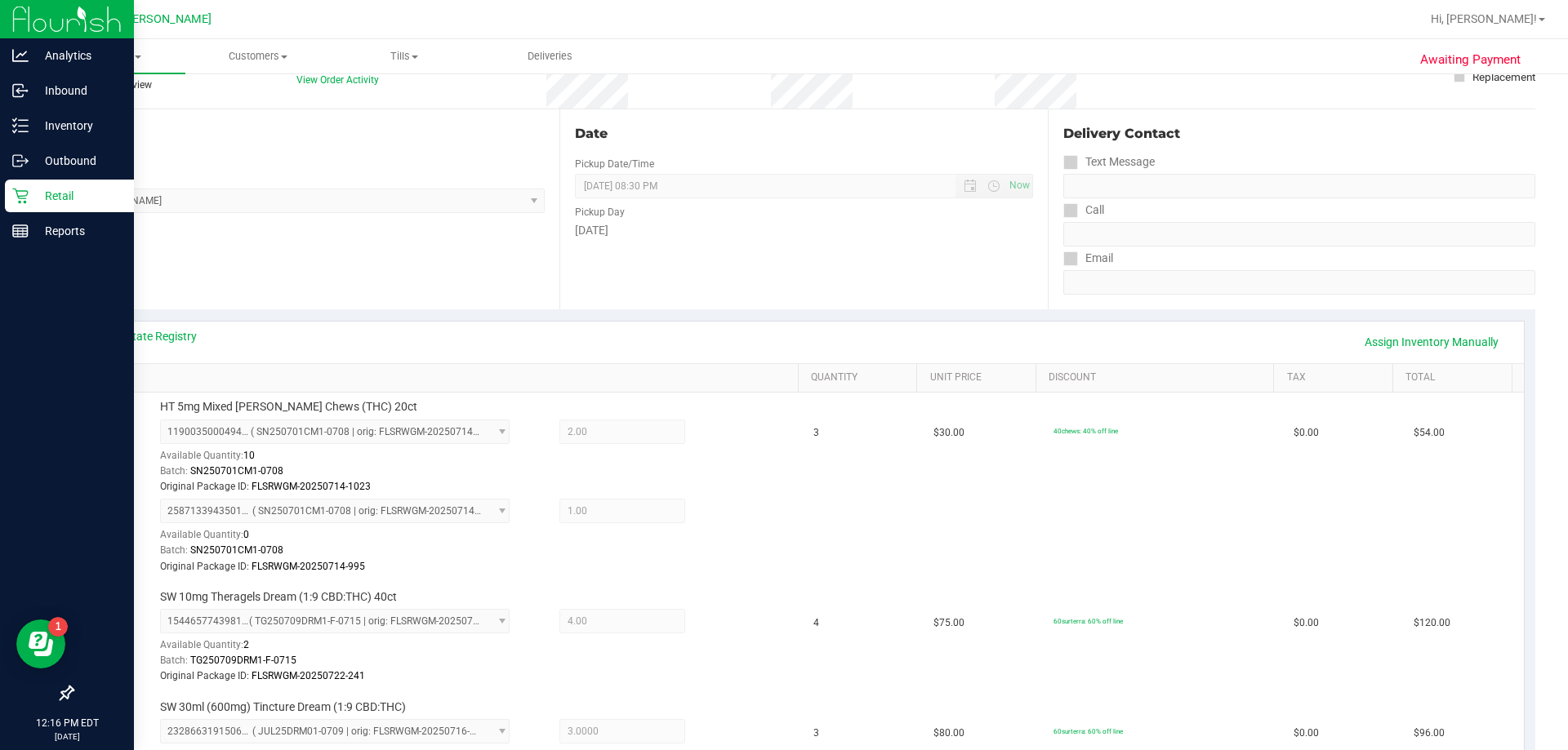
scroll to position [0, 0]
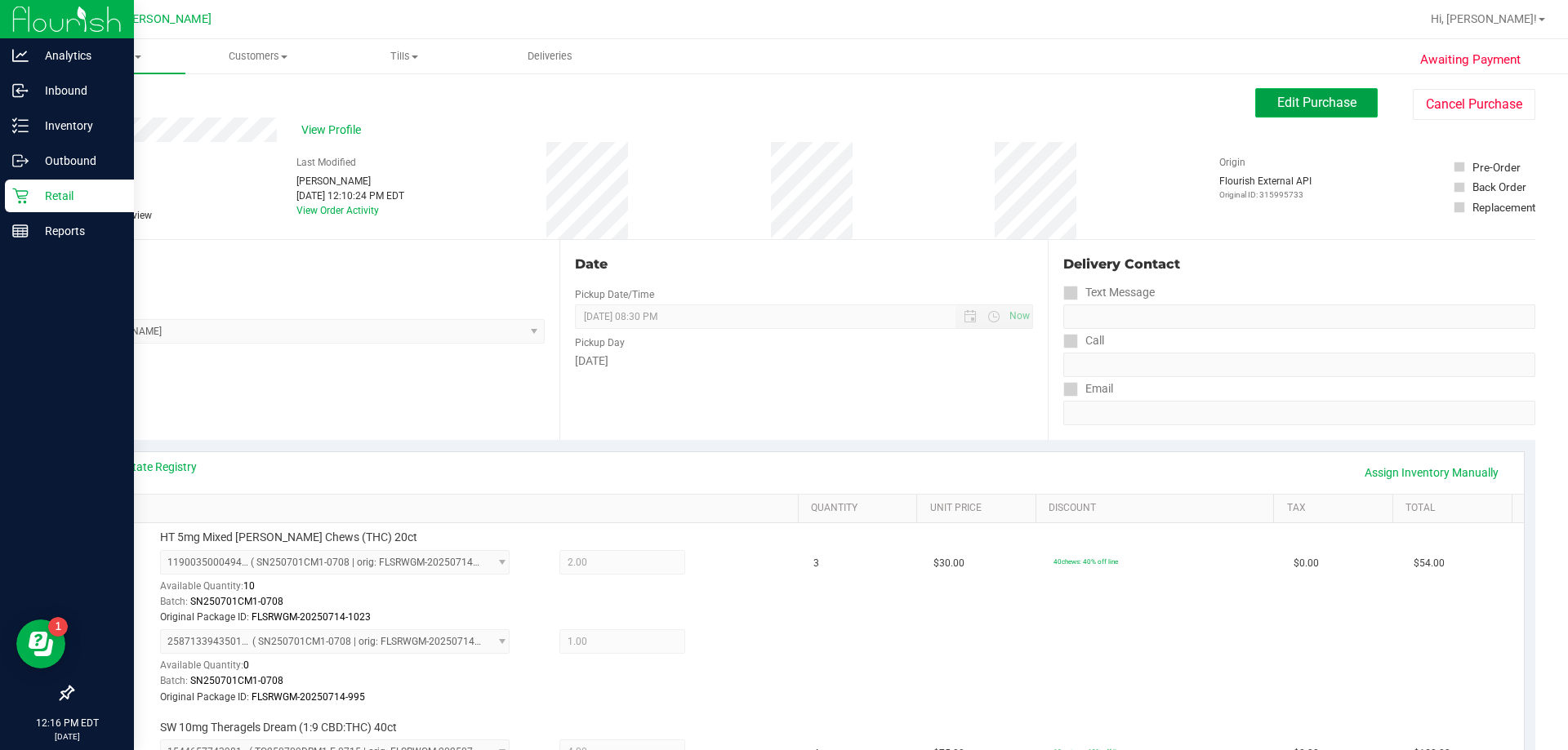
click at [782, 99] on span "Edit Purchase" at bounding box center [1316, 102] width 79 height 15
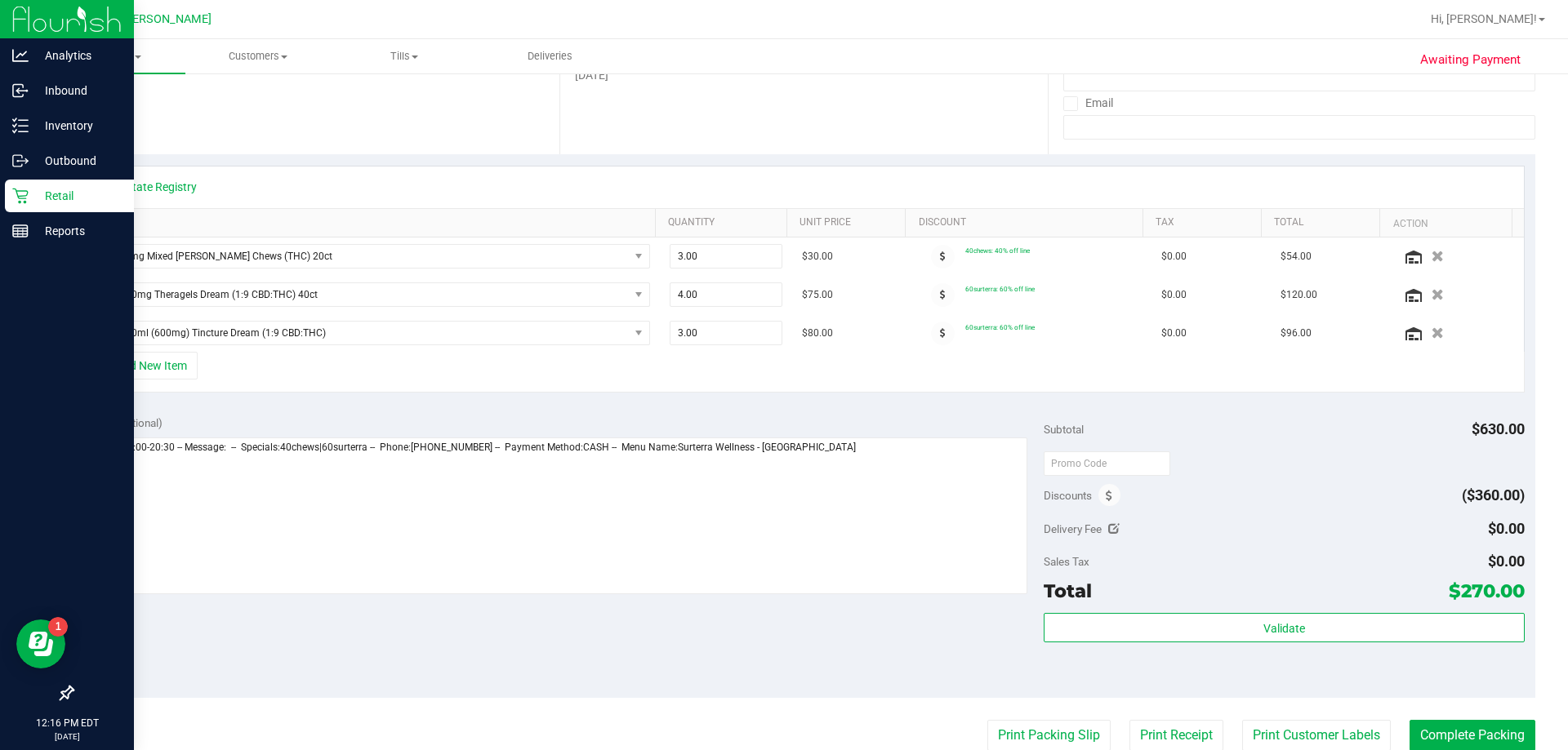
scroll to position [288, 0]
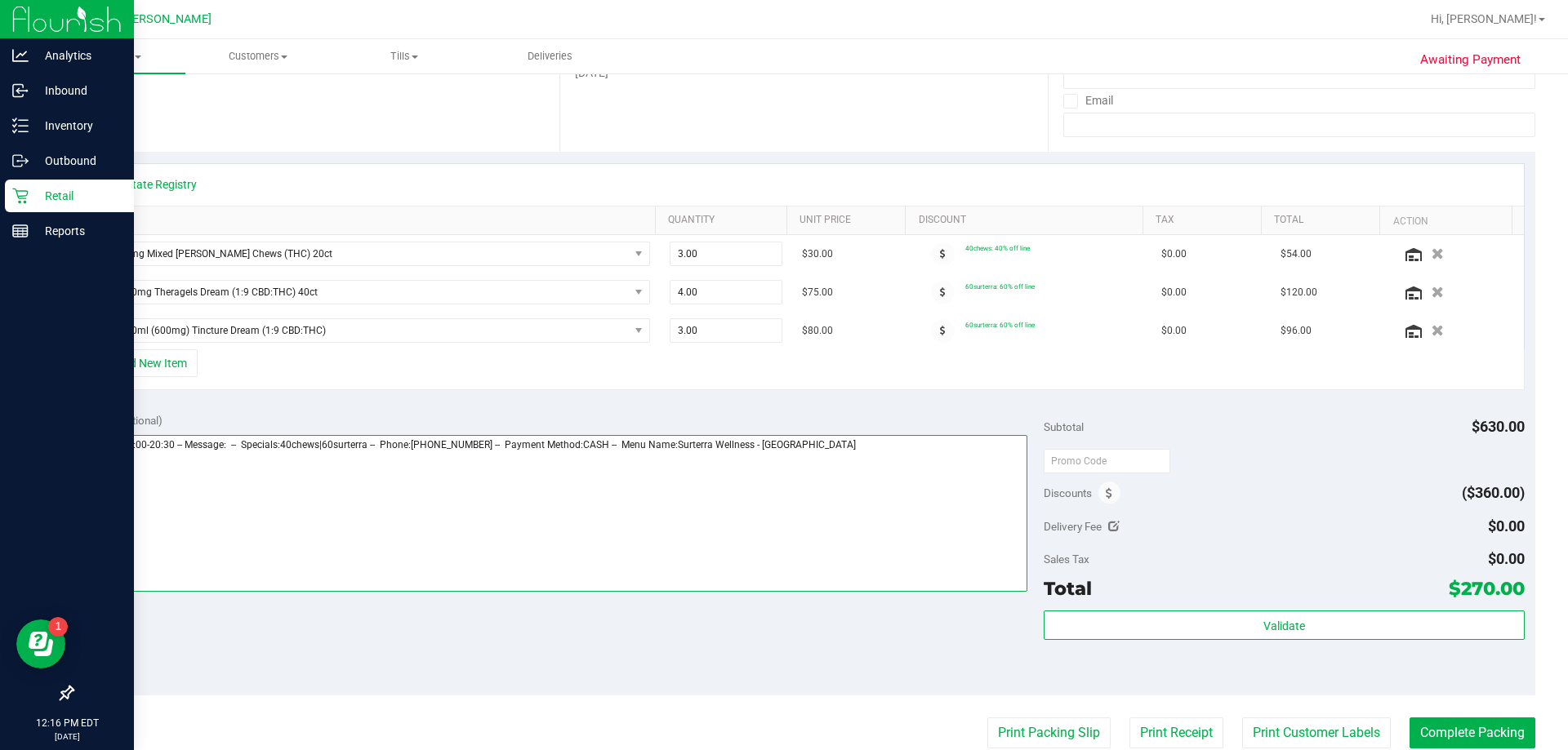
click at [782, 473] on textarea at bounding box center [556, 514] width 945 height 157
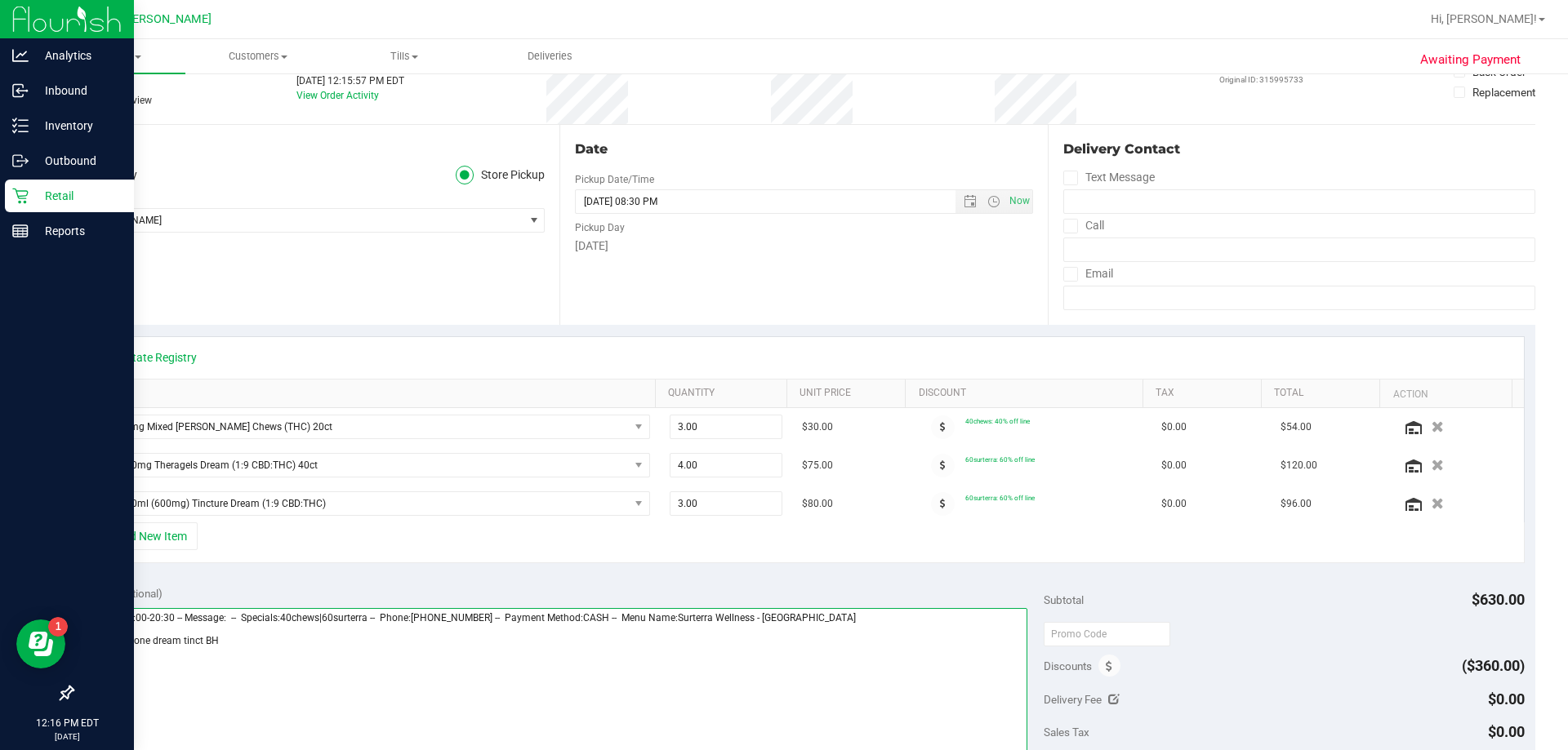
scroll to position [0, 0]
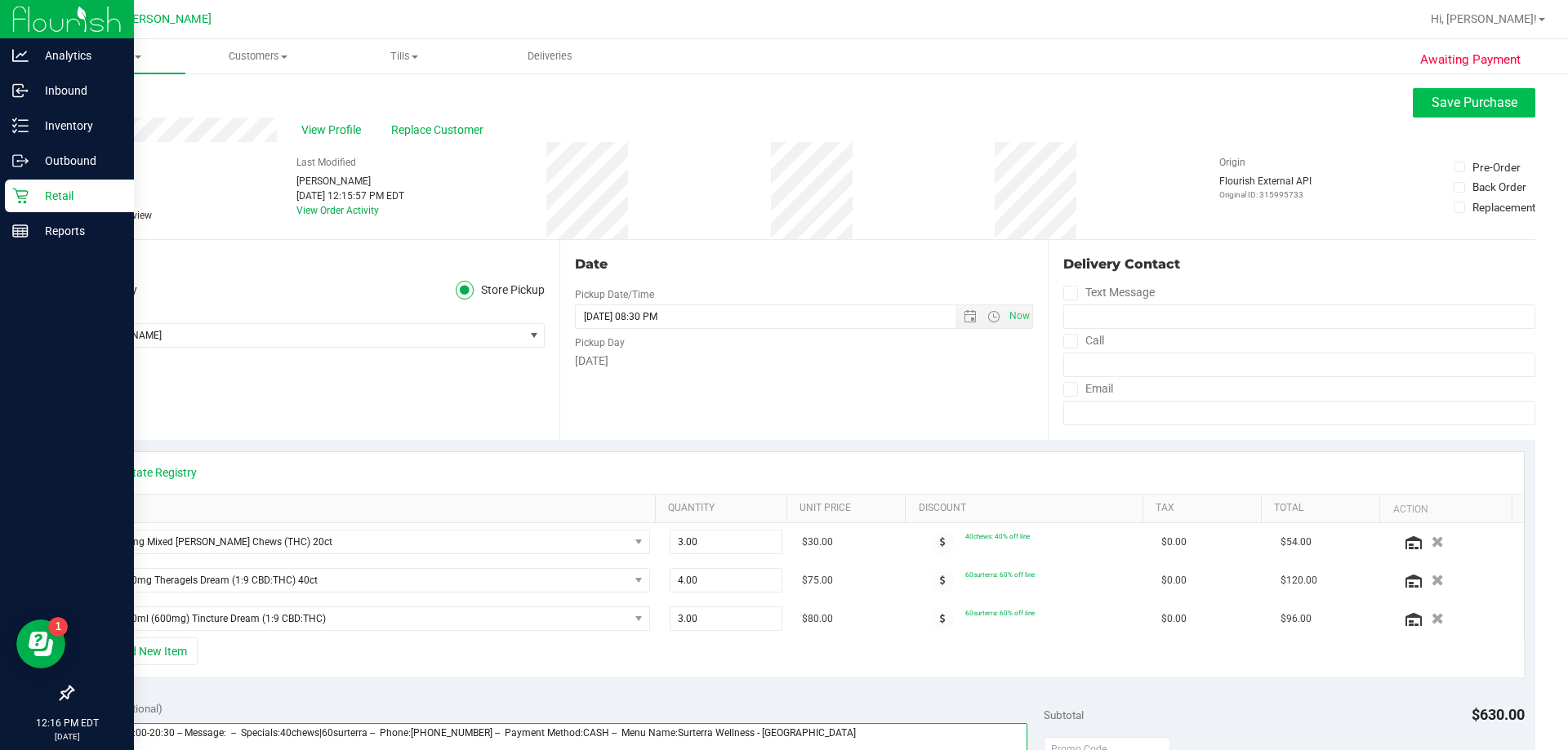
type textarea "[DATE] 09:00-20:30 -- Message: -- Specials:40chews|60surterra -- Phone:[PHONE_N…"
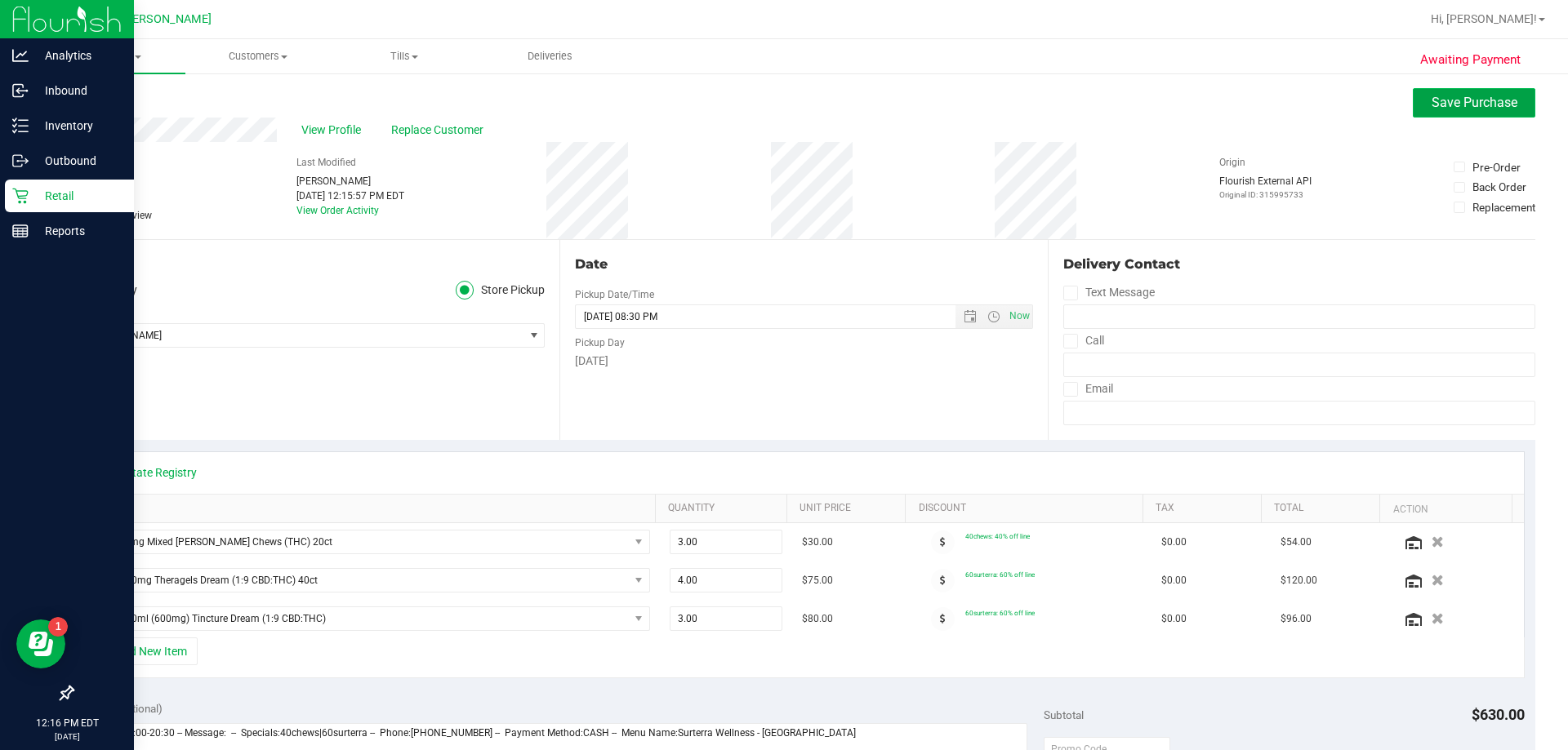
click at [782, 95] on span "Save Purchase" at bounding box center [1474, 102] width 86 height 15
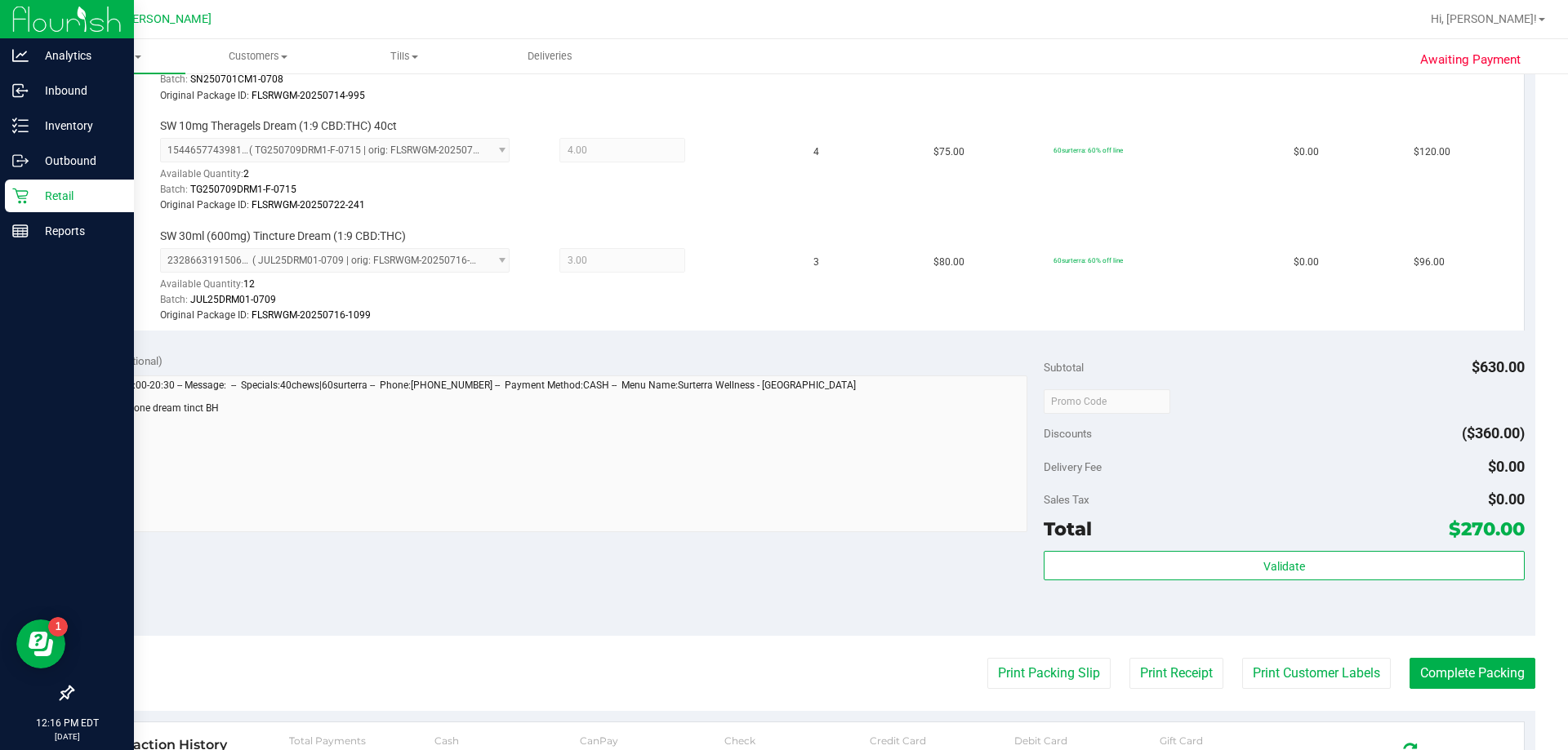
scroll to position [609, 0]
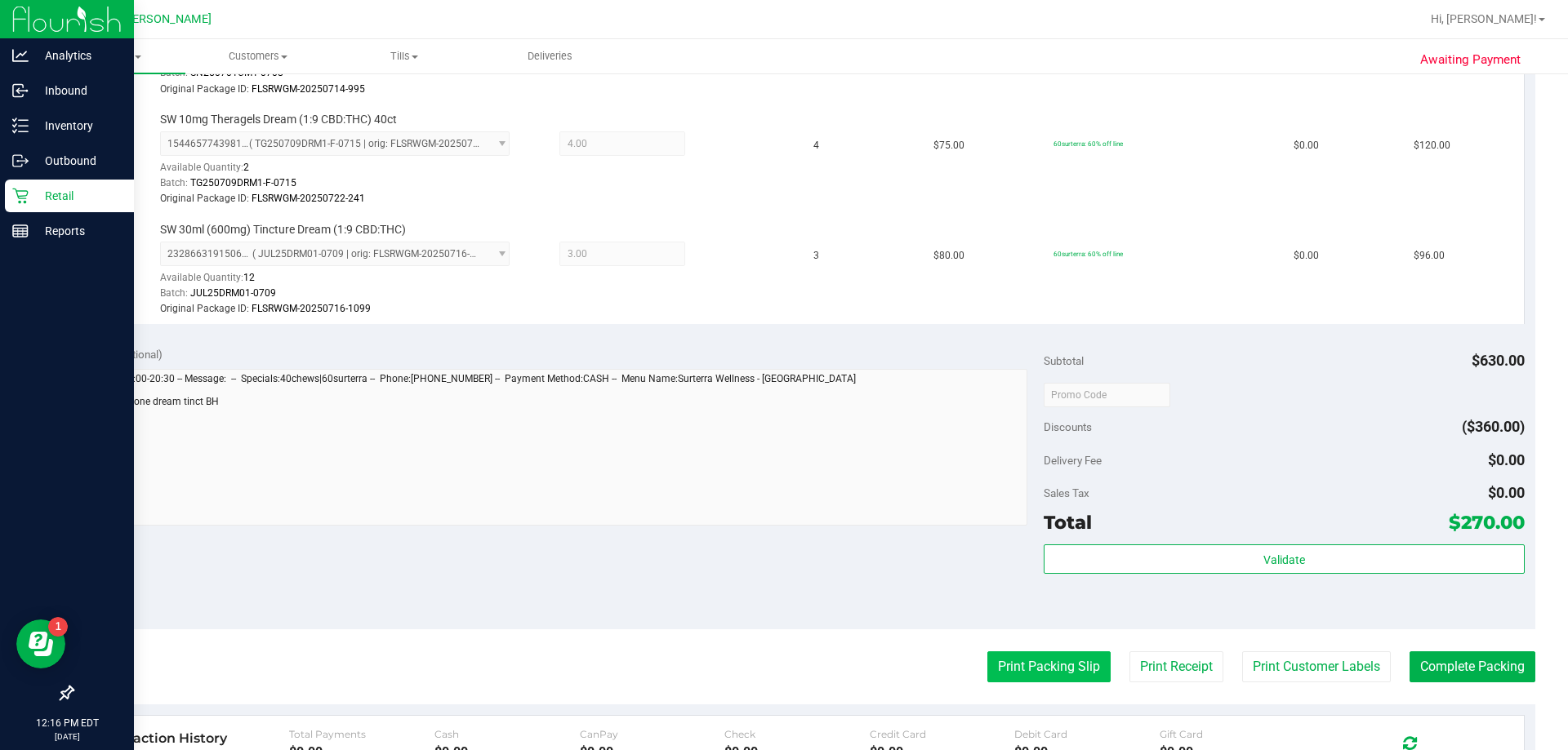
click at [782, 676] on button "Print Packing Slip" at bounding box center [1049, 666] width 124 height 31
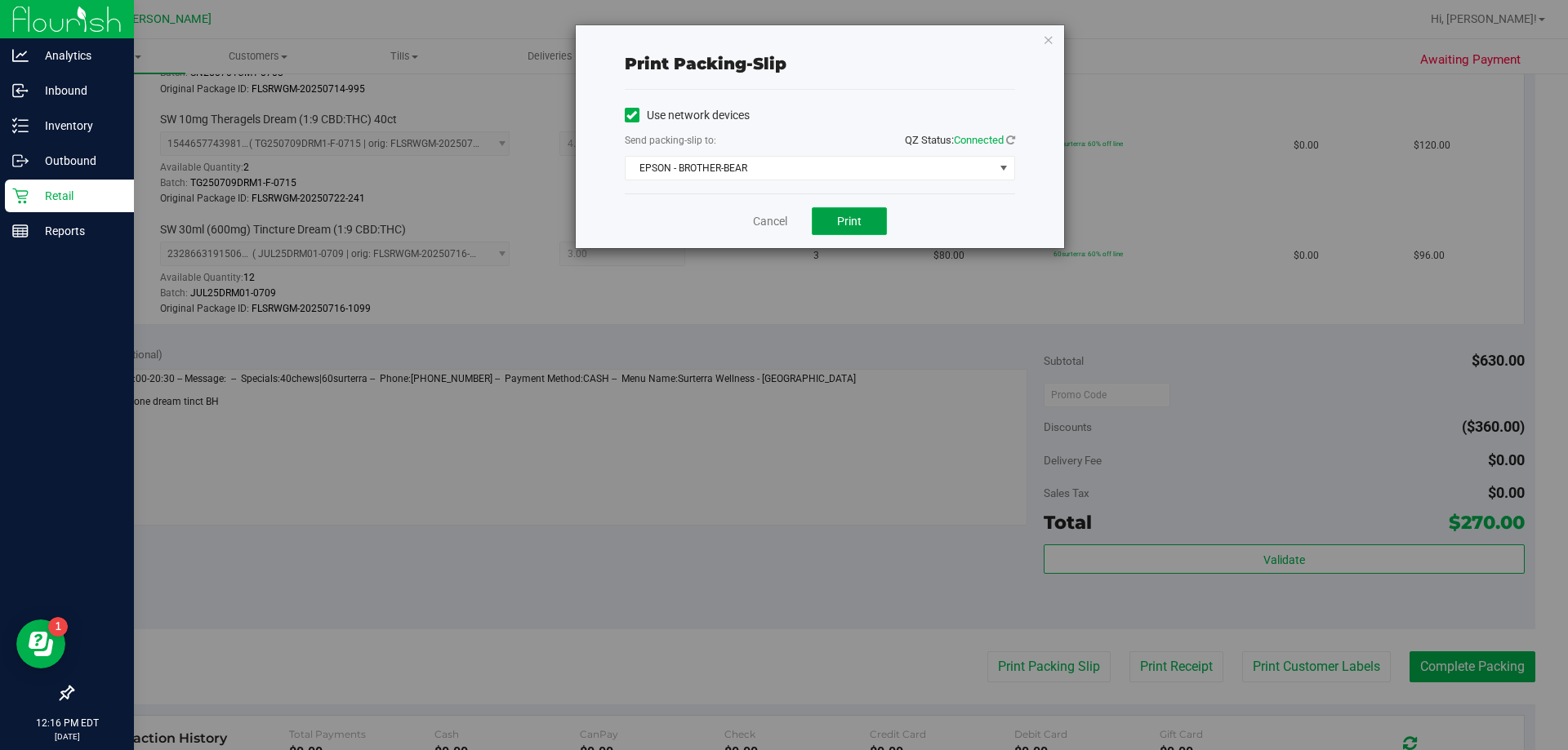
click at [782, 230] on button "Print" at bounding box center [849, 221] width 75 height 28
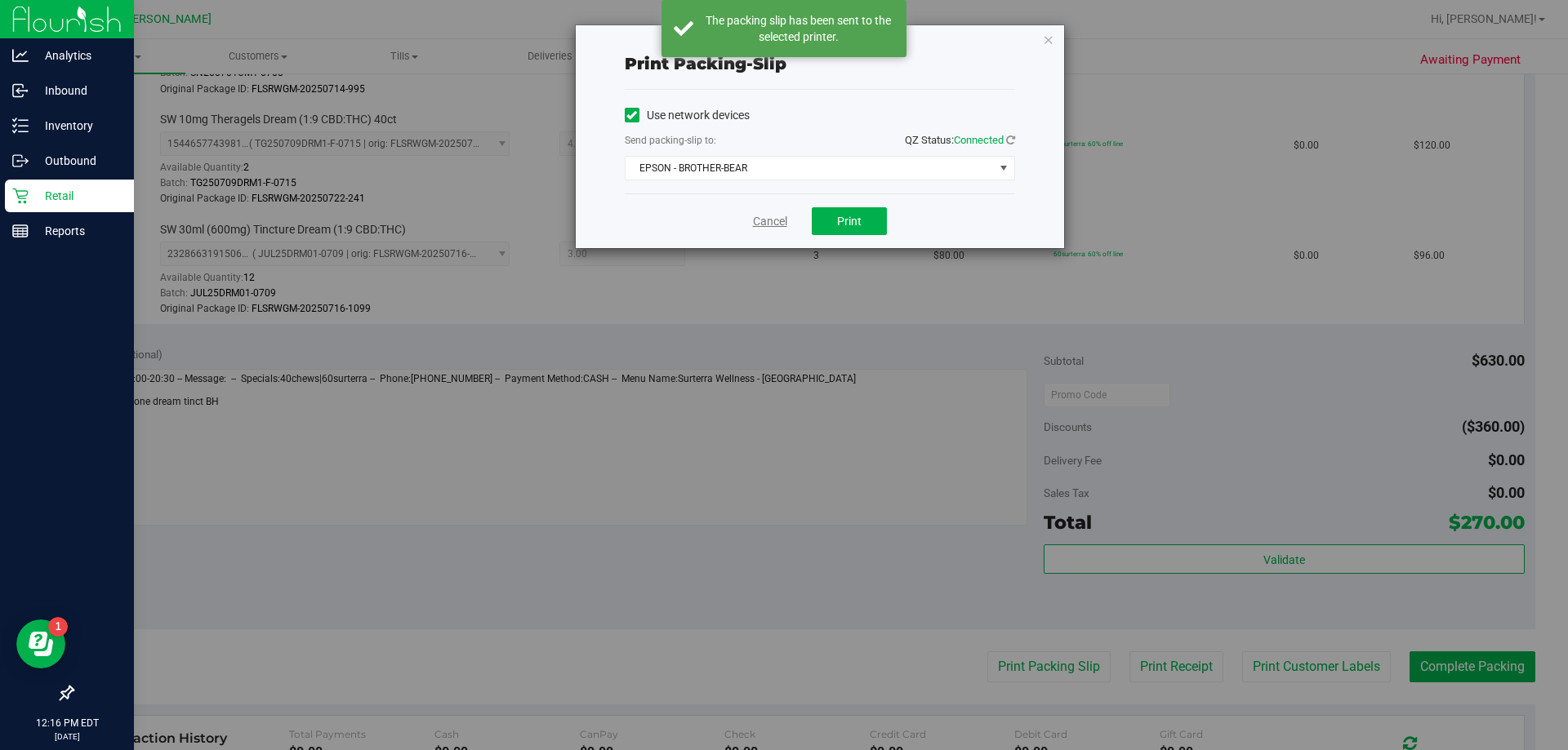
click at [776, 222] on link "Cancel" at bounding box center [770, 222] width 34 height 17
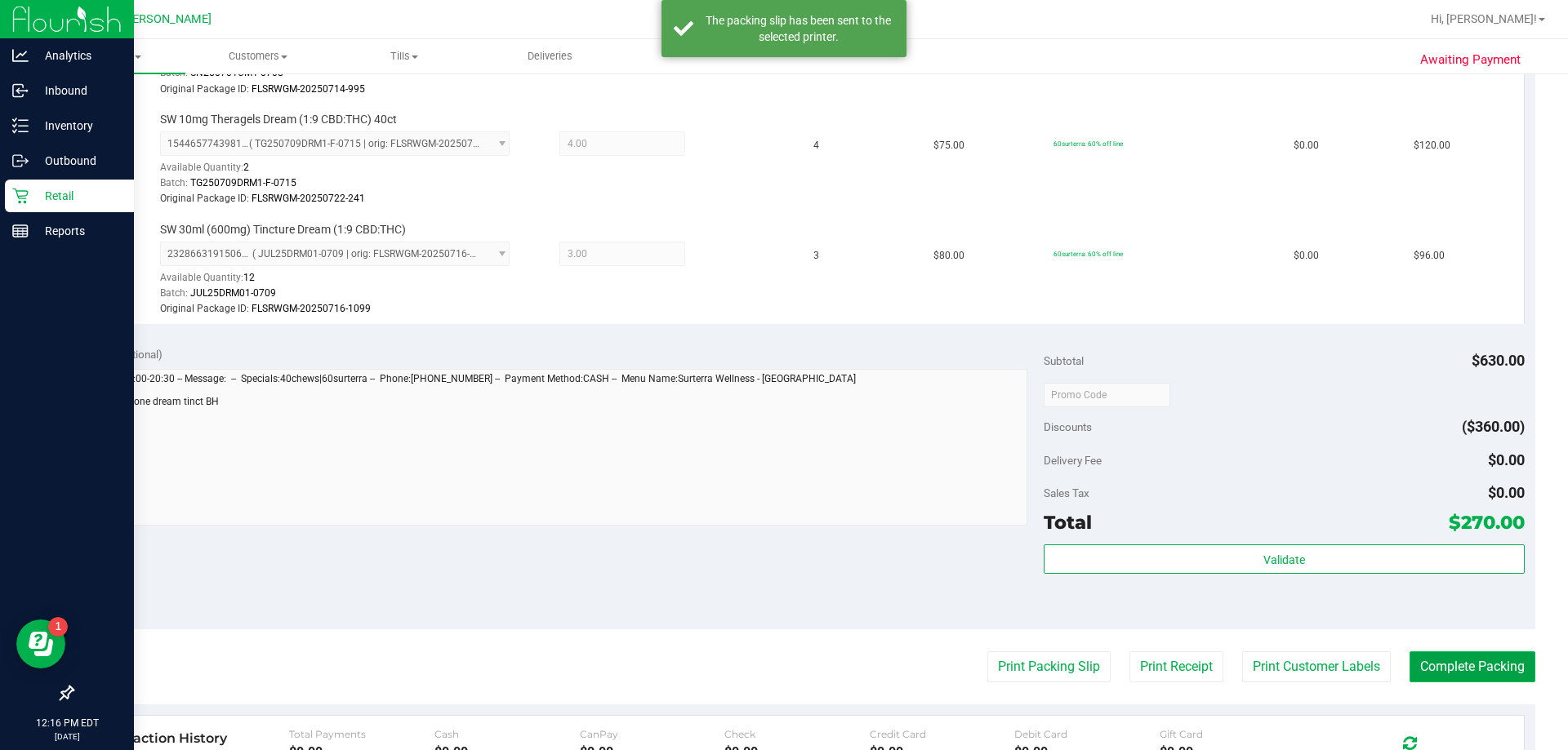
click at [782, 665] on button "Complete Packing" at bounding box center [1473, 666] width 126 height 31
